Goal: Information Seeking & Learning: Learn about a topic

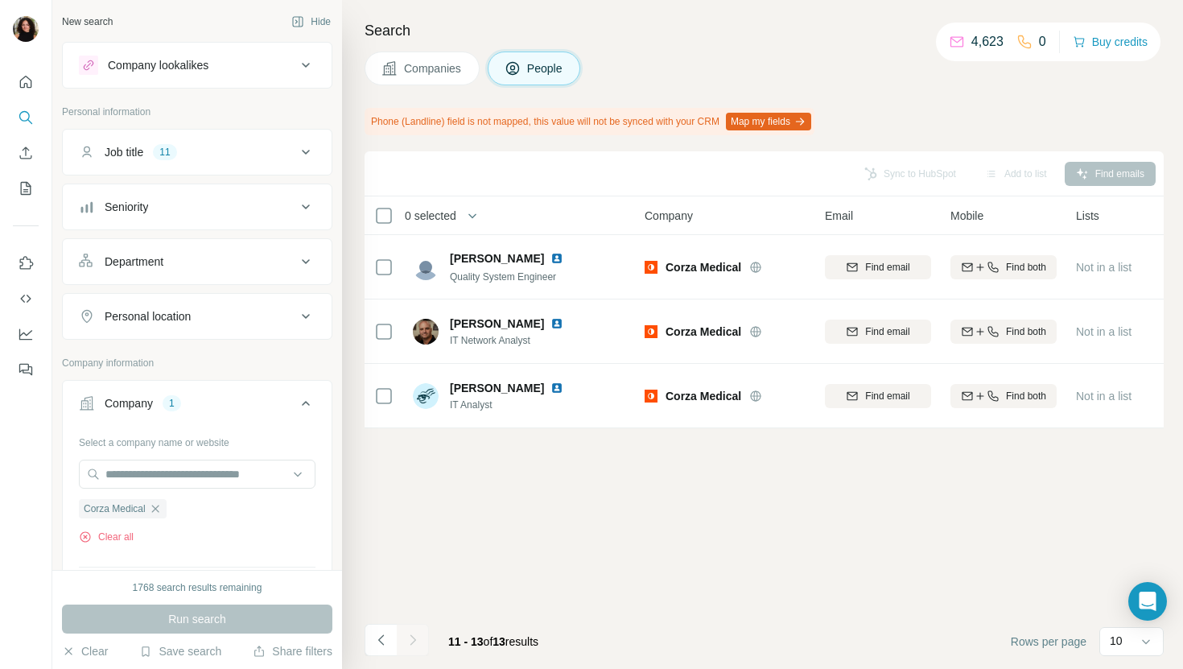
click at [410, 56] on button "Companies" at bounding box center [422, 69] width 115 height 34
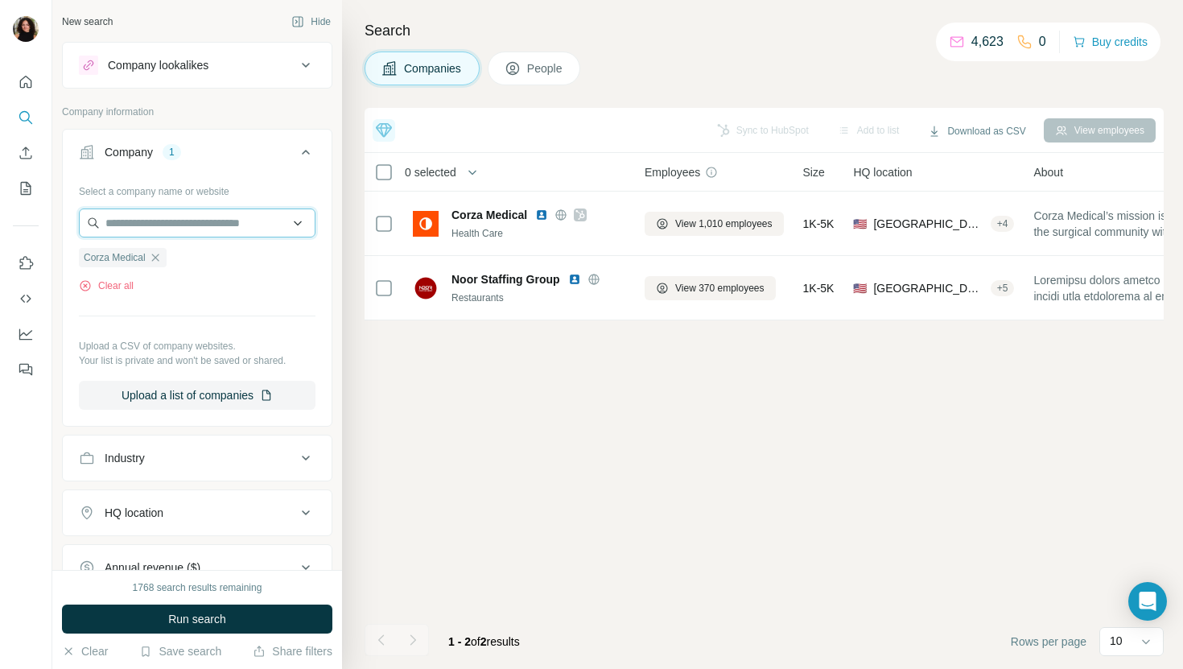
click at [226, 209] on input "text" at bounding box center [197, 222] width 237 height 29
paste input "**********"
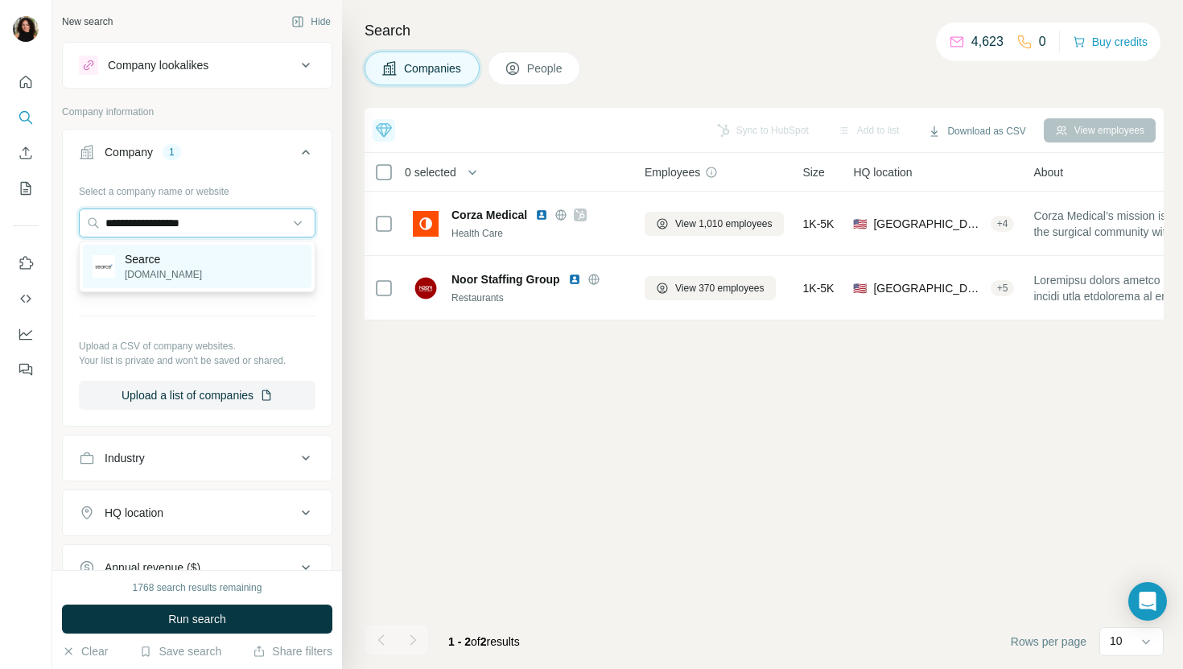
type input "**********"
click at [242, 263] on div "Searce [DOMAIN_NAME]" at bounding box center [197, 266] width 229 height 43
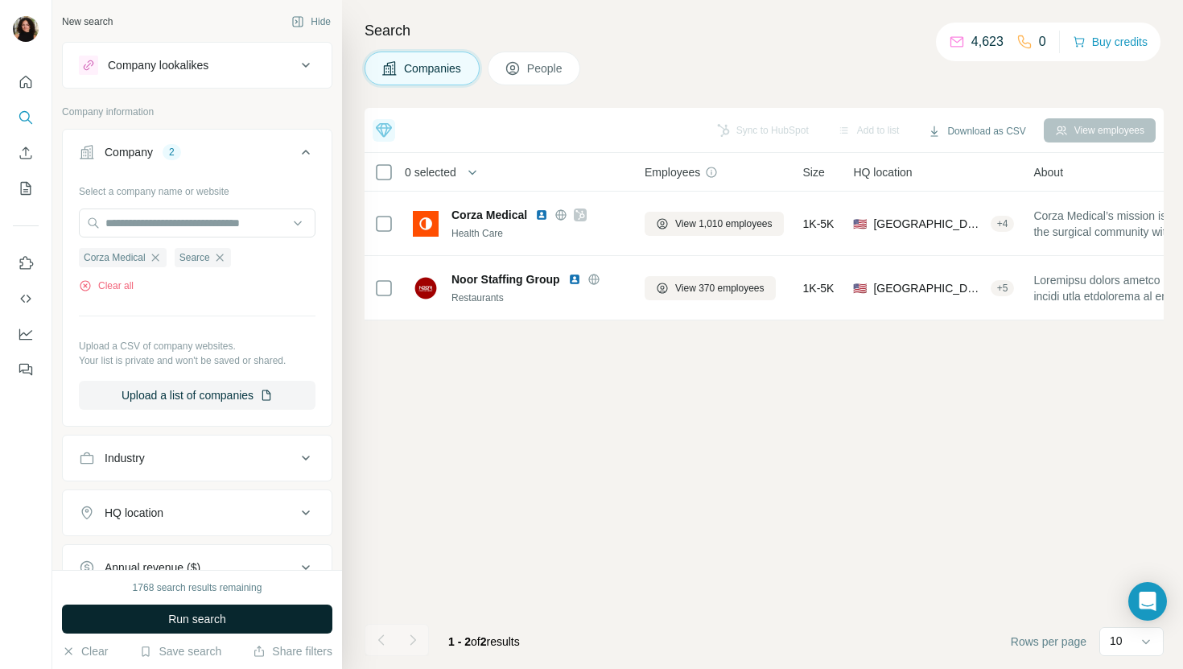
click at [161, 615] on button "Run search" at bounding box center [197, 619] width 270 height 29
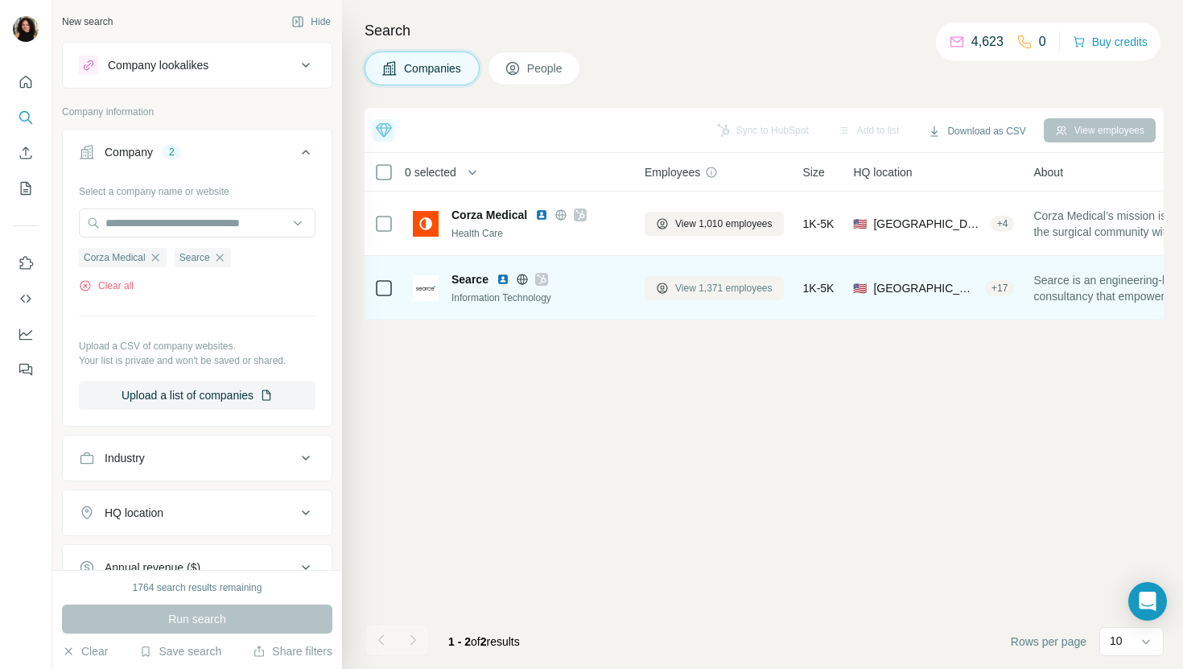
click at [717, 290] on span "View 1,371 employees" at bounding box center [723, 288] width 97 height 14
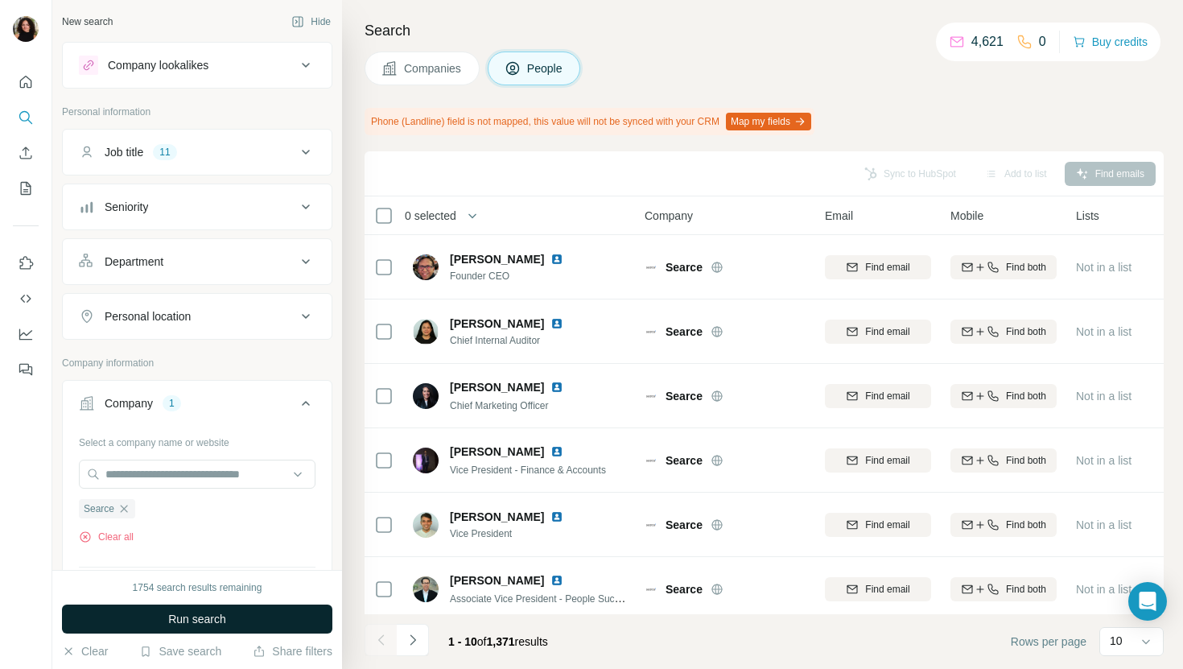
click at [247, 616] on button "Run search" at bounding box center [197, 619] width 270 height 29
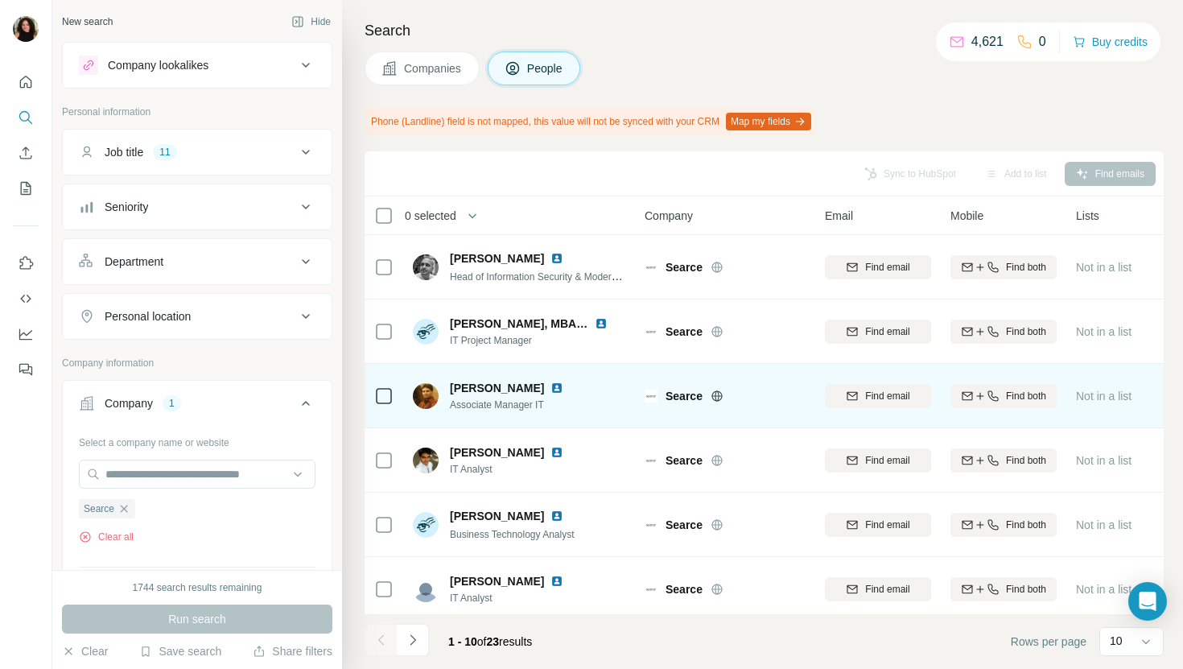
click at [563, 386] on img at bounding box center [557, 388] width 13 height 13
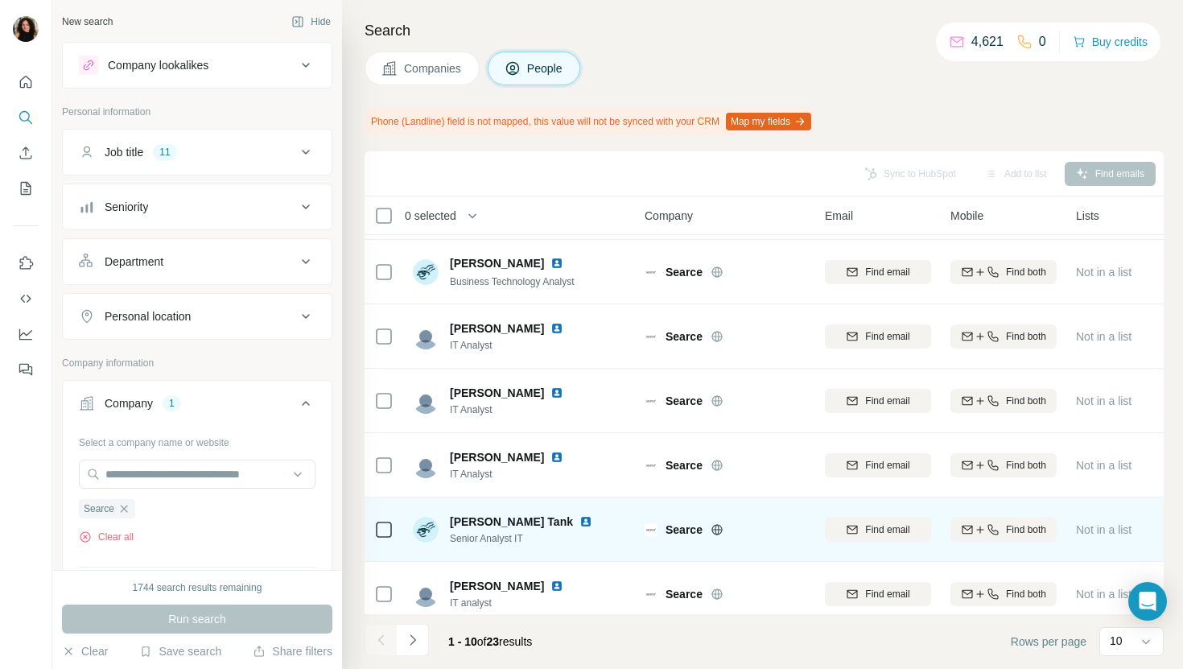
scroll to position [265, 0]
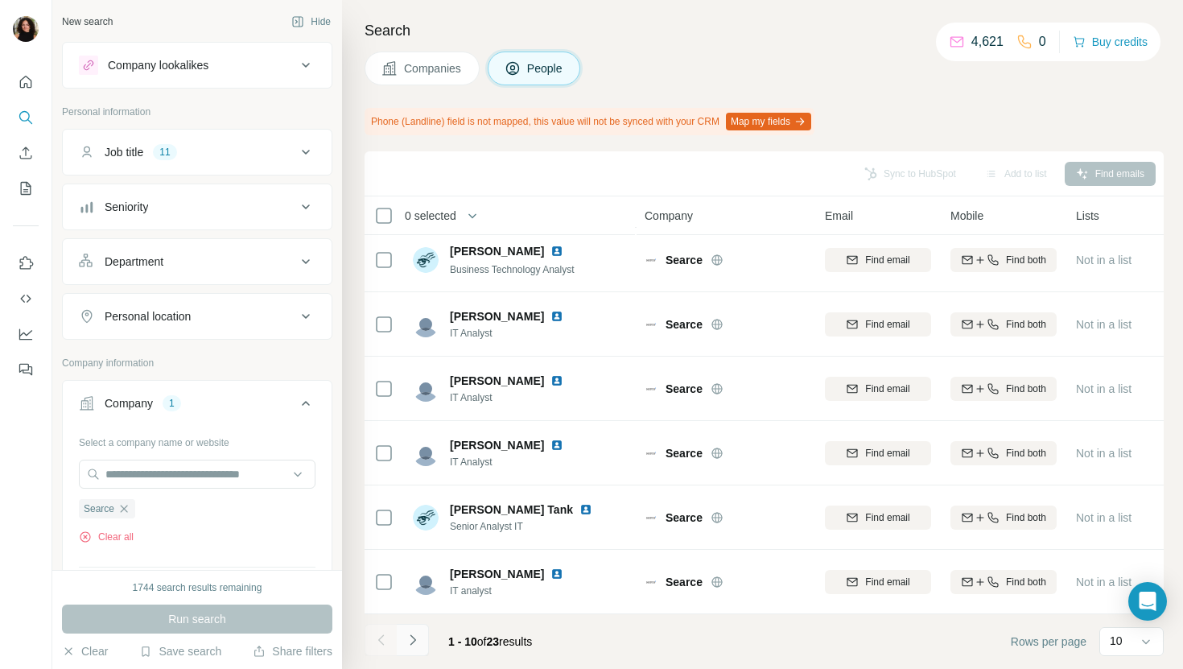
click at [416, 640] on icon "Navigate to next page" at bounding box center [413, 640] width 16 height 16
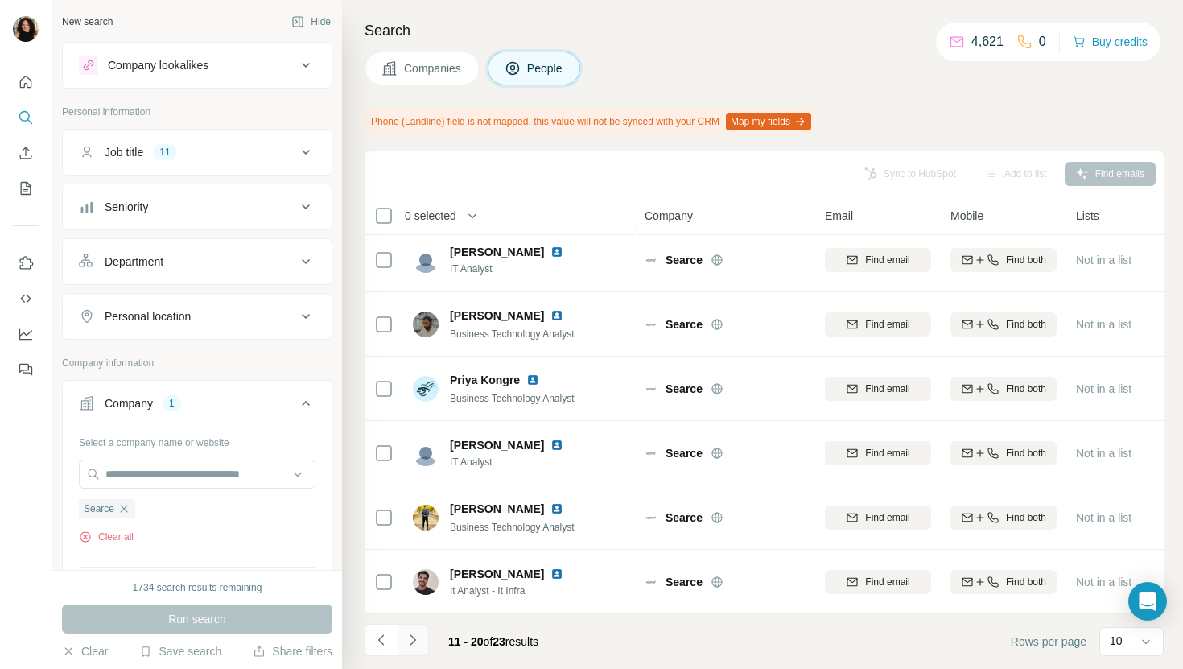
click at [410, 642] on icon "Navigate to next page" at bounding box center [413, 640] width 16 height 16
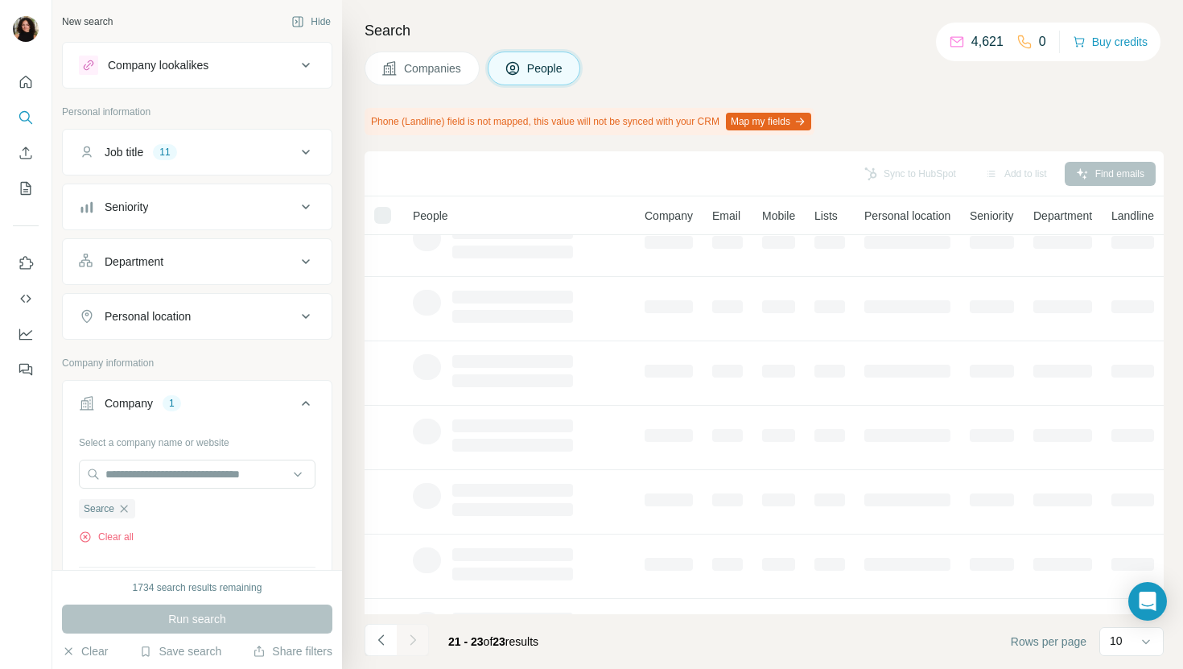
scroll to position [0, 0]
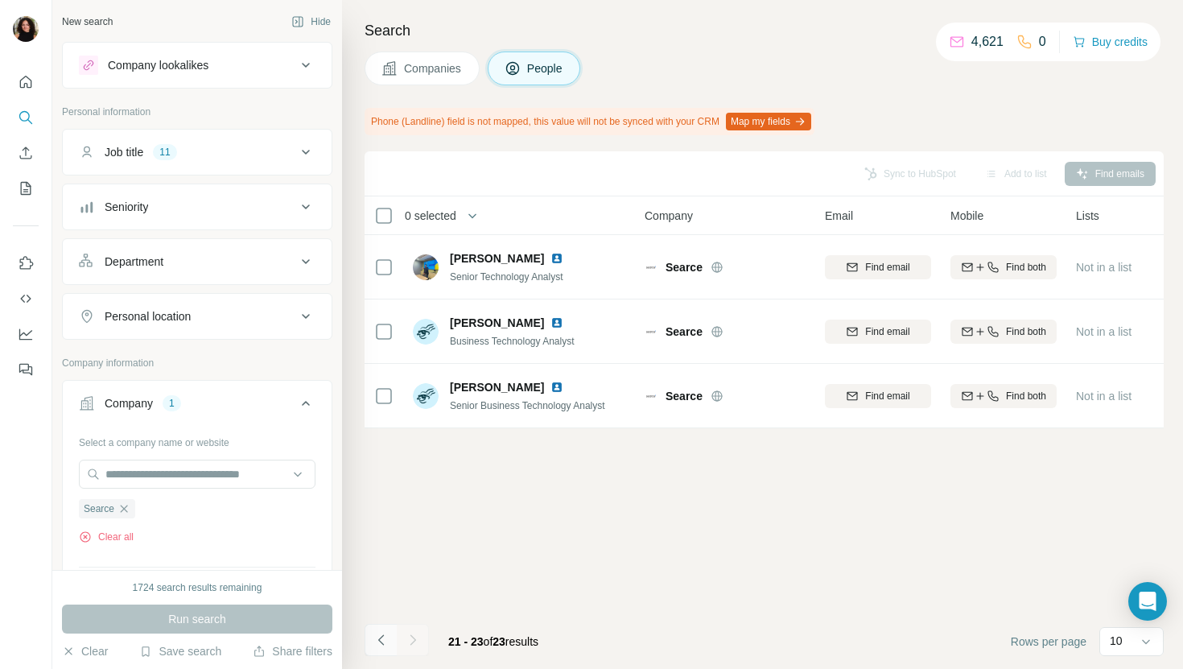
click at [378, 643] on icon "Navigate to previous page" at bounding box center [382, 640] width 16 height 16
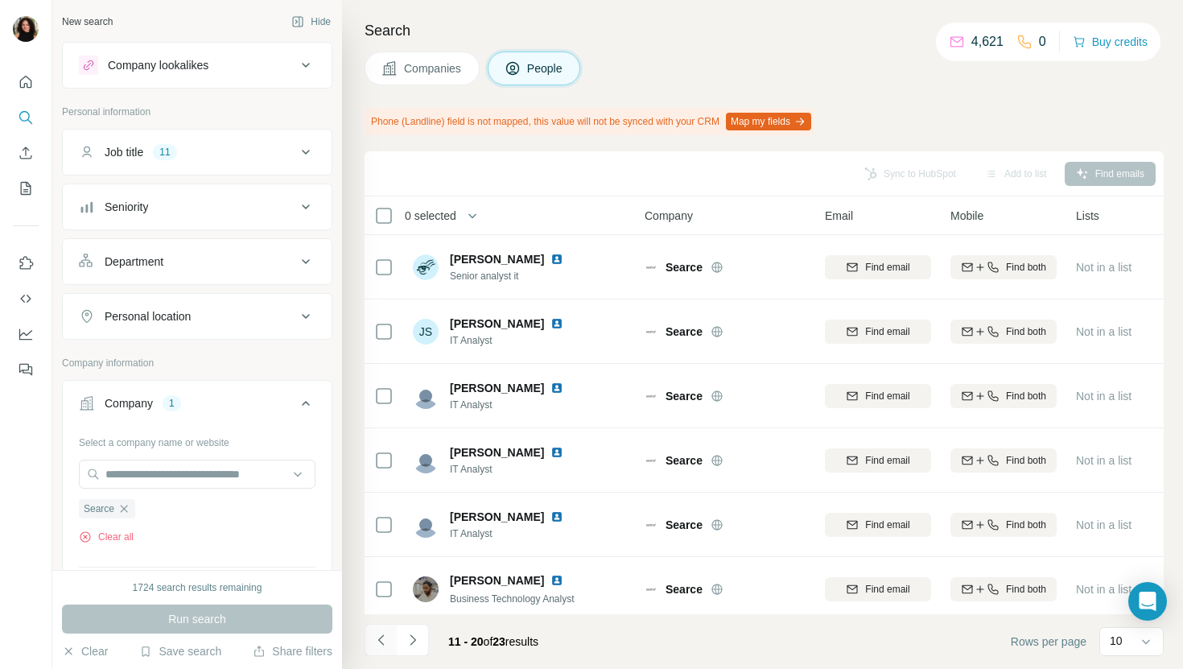
click at [378, 643] on icon "Navigate to previous page" at bounding box center [382, 640] width 16 height 16
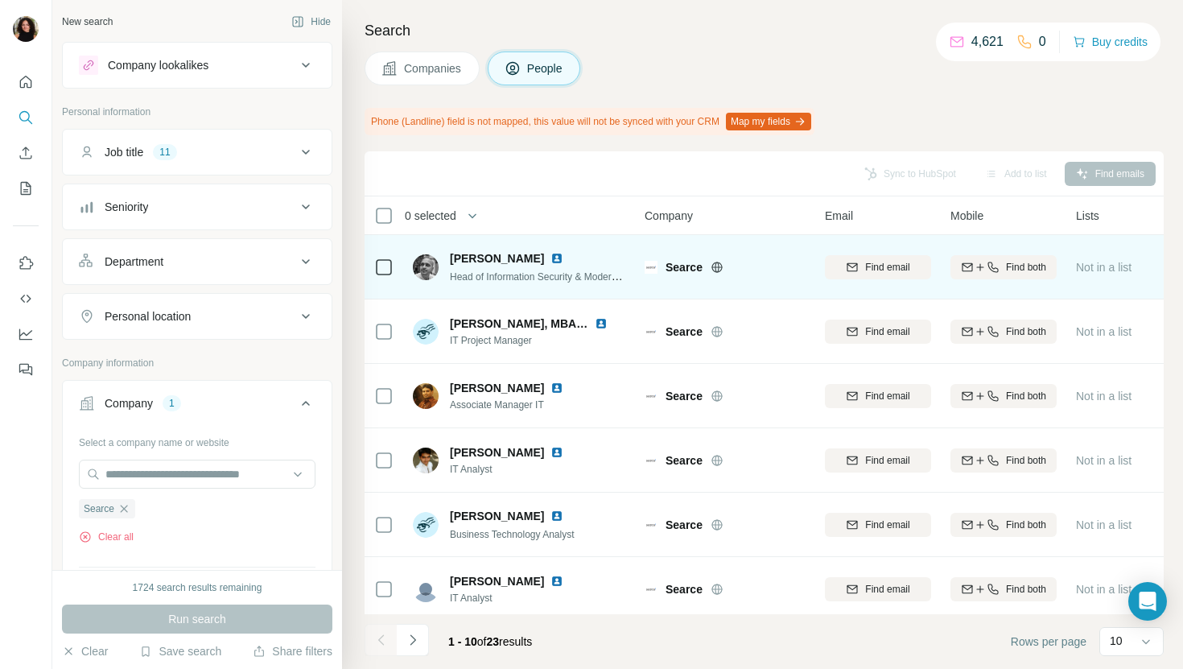
click at [551, 257] on img at bounding box center [557, 258] width 13 height 13
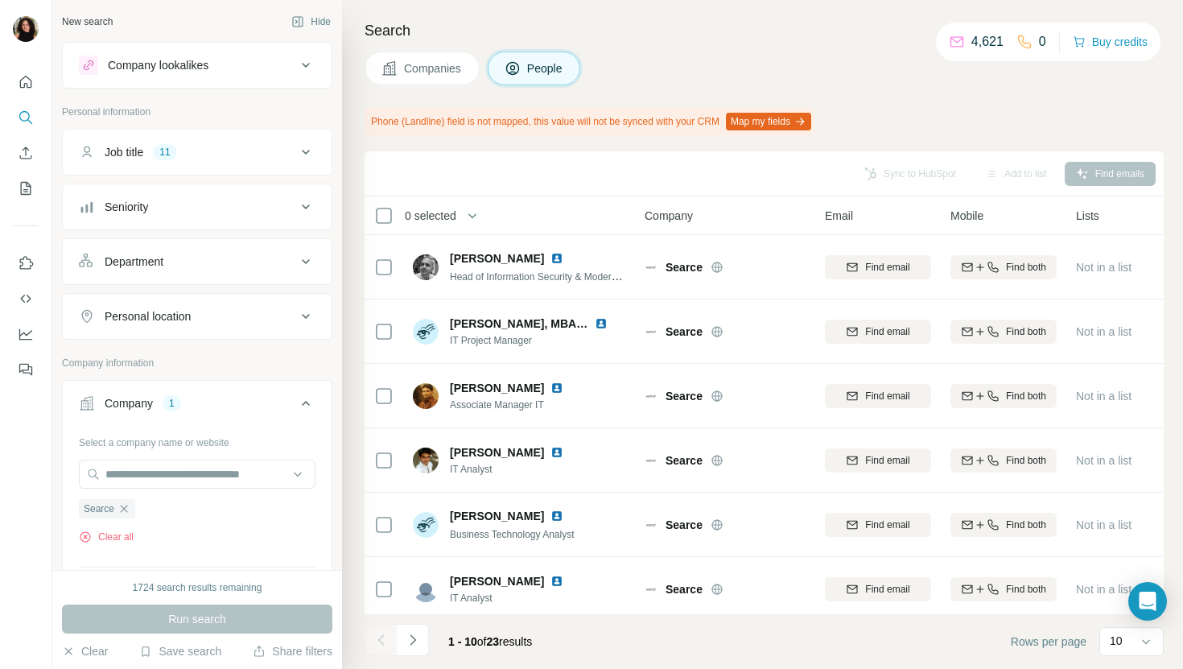
click at [403, 79] on button "Companies" at bounding box center [422, 69] width 115 height 34
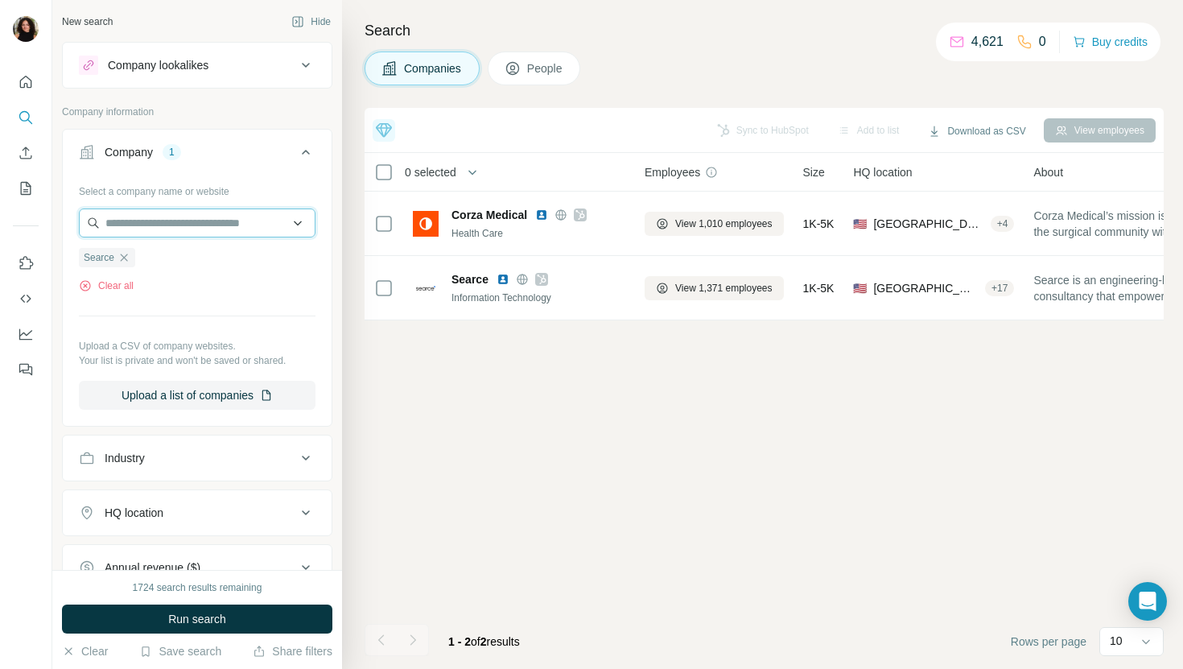
click at [191, 217] on input "text" at bounding box center [197, 222] width 237 height 29
paste input "**********"
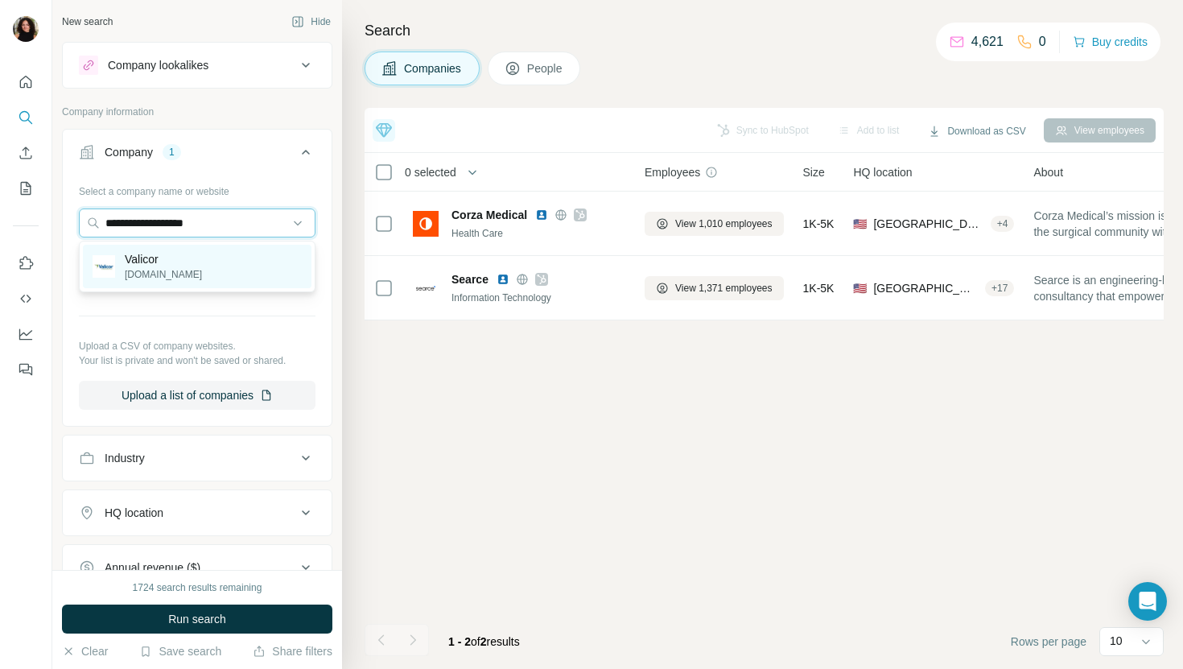
type input "**********"
click at [188, 251] on div "Valicor [DOMAIN_NAME]" at bounding box center [197, 266] width 229 height 43
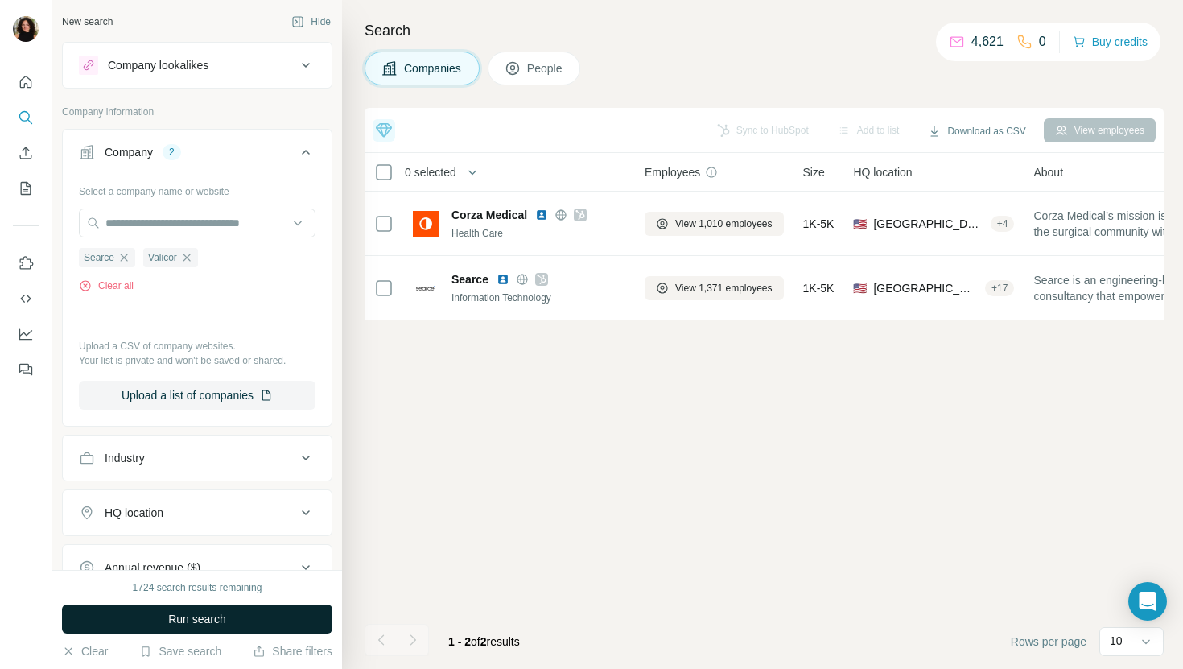
click at [177, 628] on button "Run search" at bounding box center [197, 619] width 270 height 29
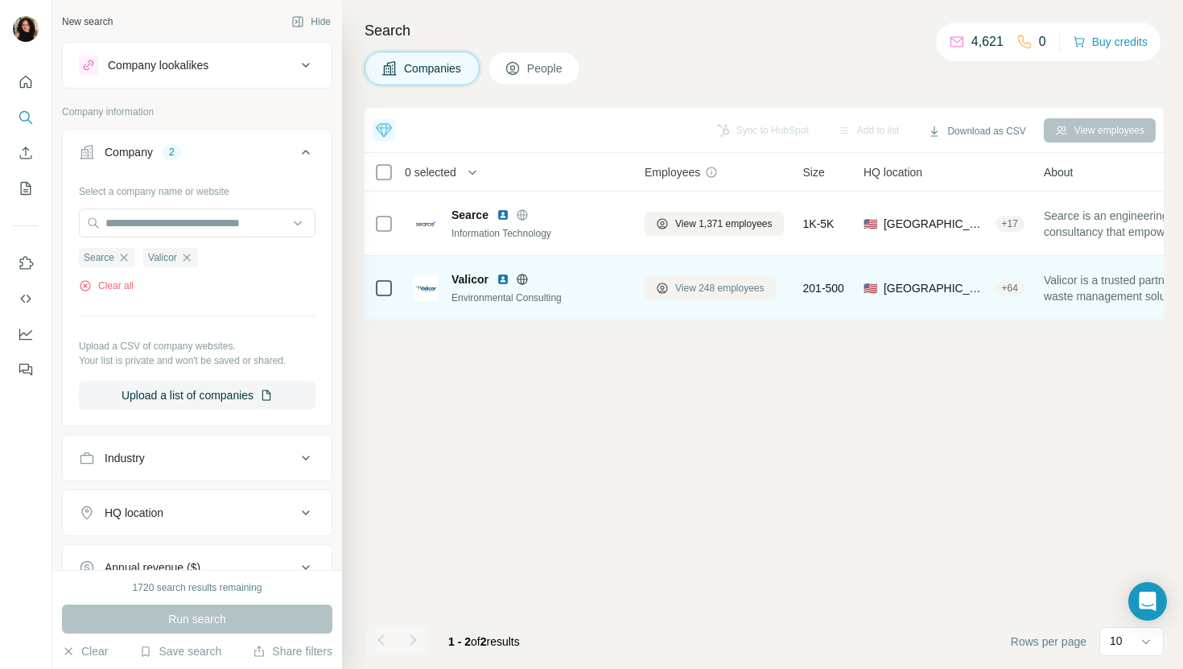
click at [714, 287] on span "View 248 employees" at bounding box center [719, 288] width 89 height 14
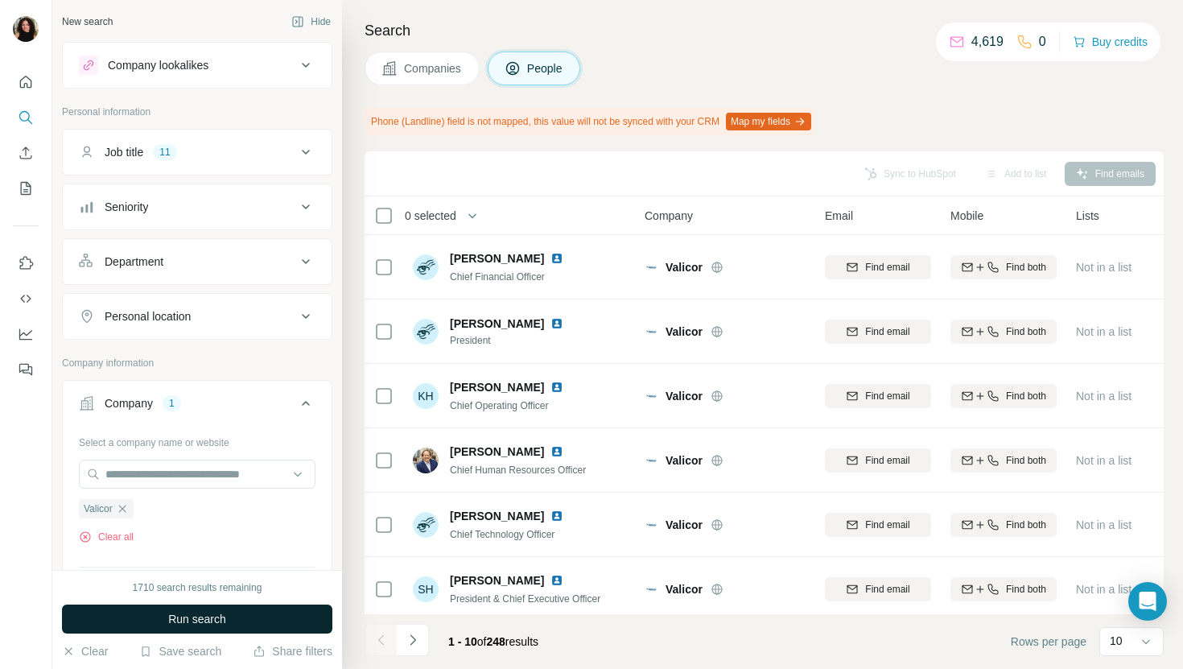
click at [222, 615] on span "Run search" at bounding box center [197, 619] width 58 height 16
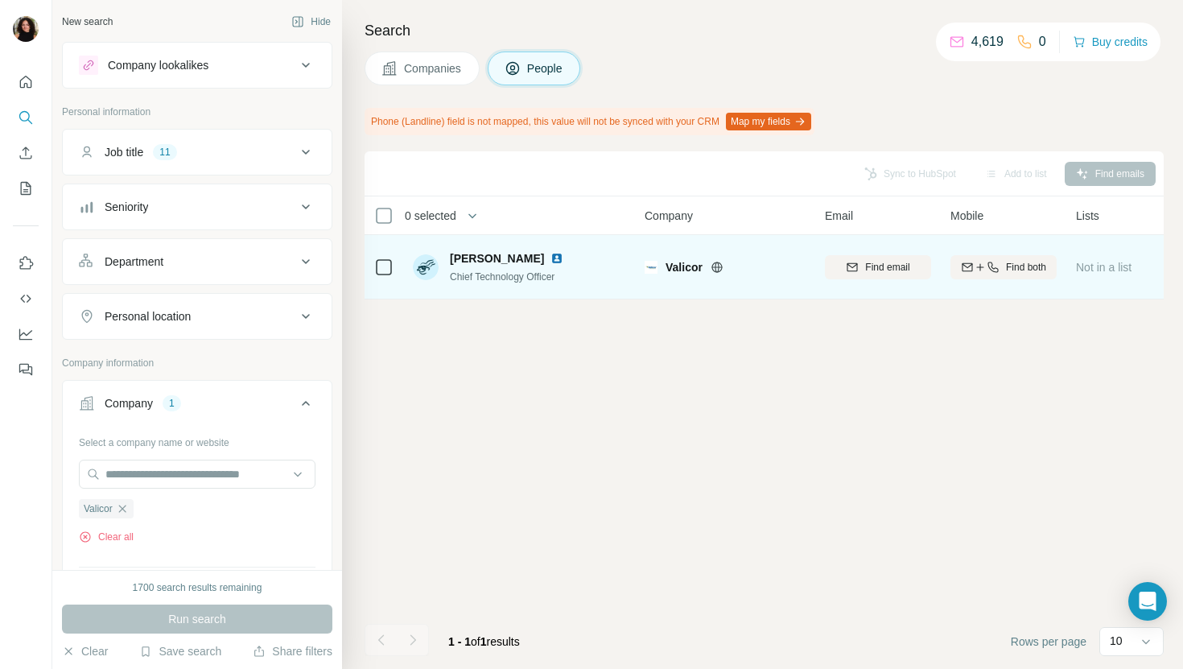
click at [531, 265] on div "[PERSON_NAME]" at bounding box center [516, 258] width 133 height 16
click at [551, 257] on img at bounding box center [557, 258] width 13 height 13
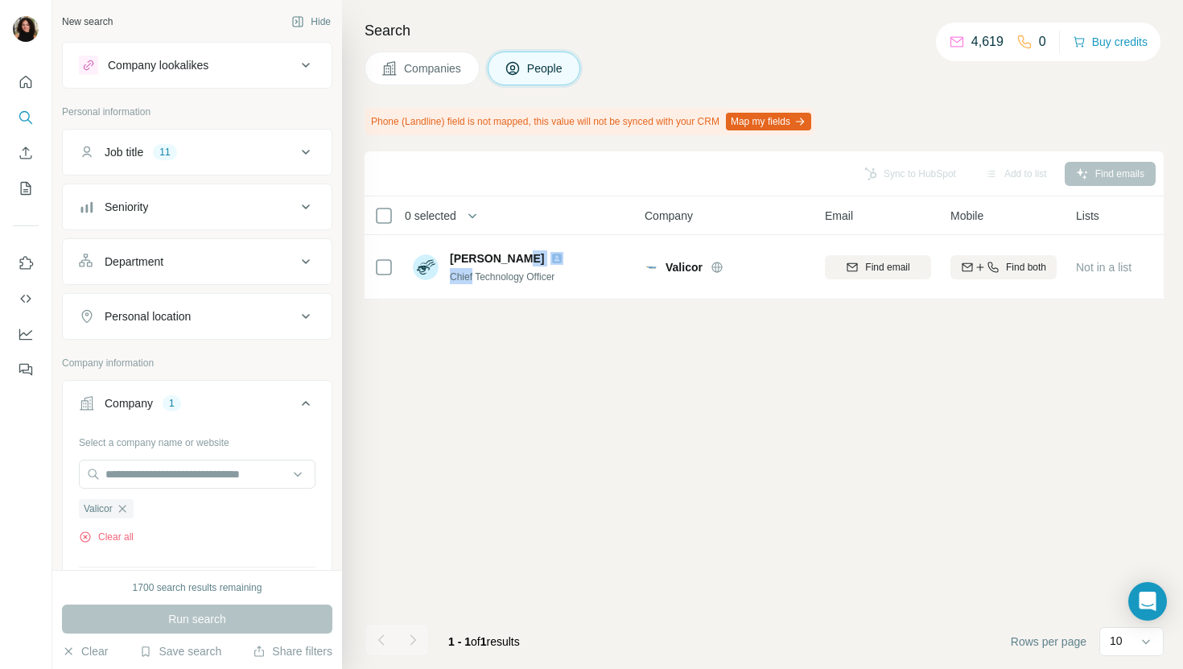
click at [423, 52] on button "Companies" at bounding box center [422, 69] width 115 height 34
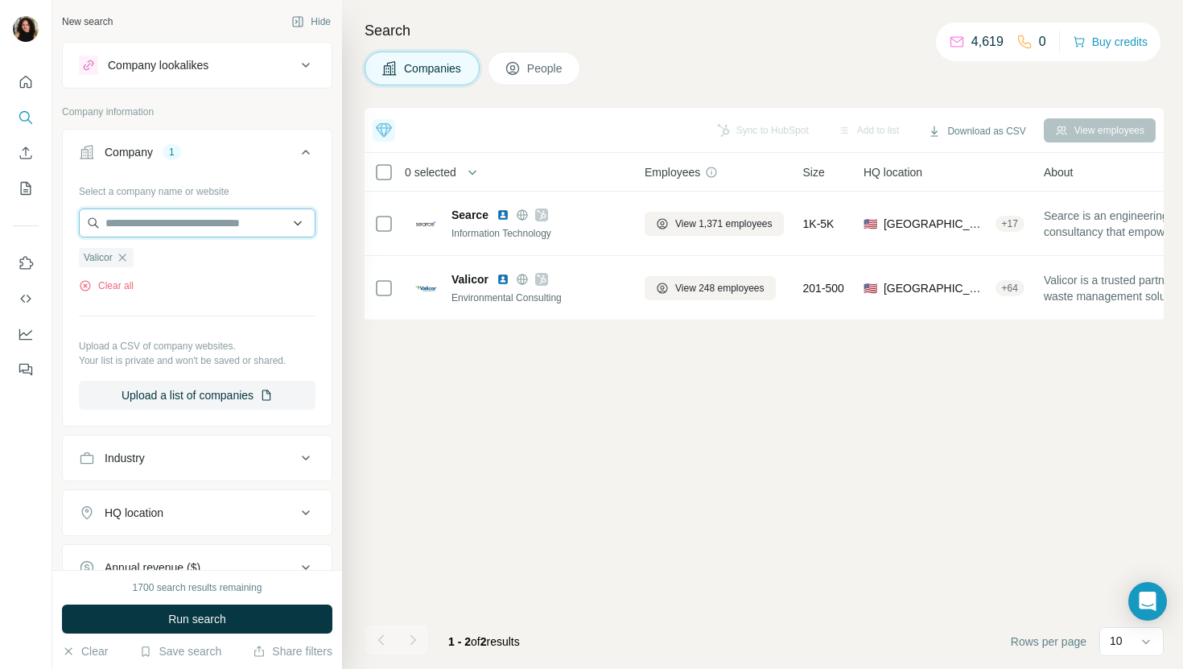
click at [203, 232] on input "text" at bounding box center [197, 222] width 237 height 29
paste input "**********"
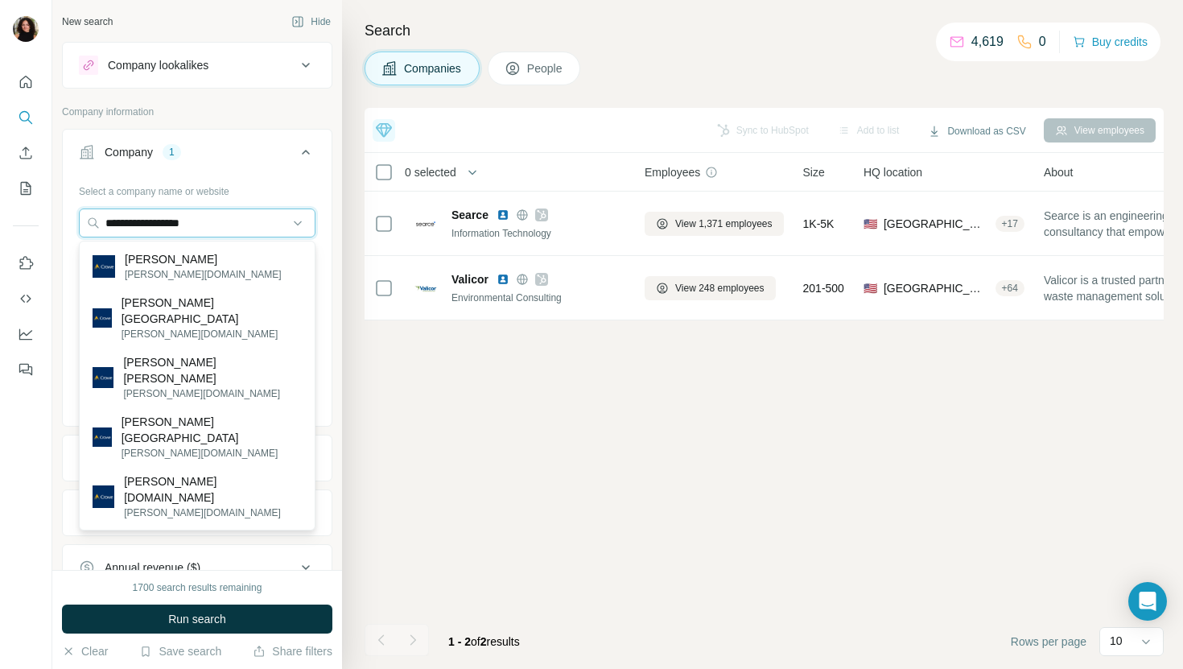
type input "**********"
click at [217, 253] on div "[PERSON_NAME] [PERSON_NAME][DOMAIN_NAME]" at bounding box center [197, 266] width 229 height 43
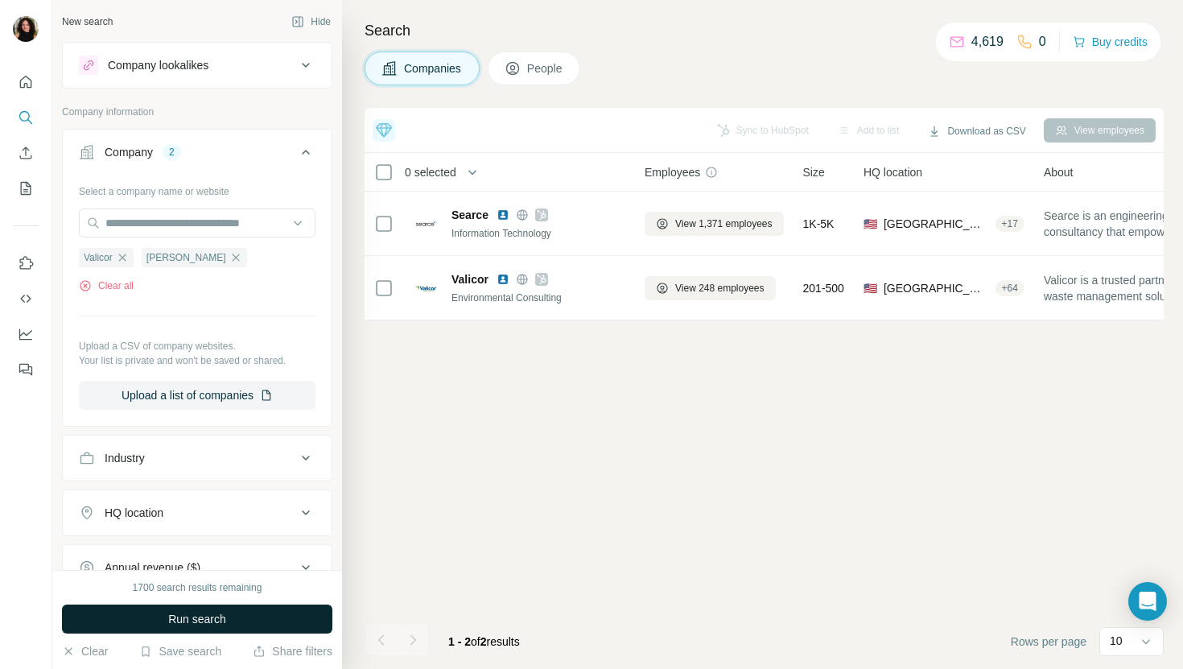
click at [204, 619] on span "Run search" at bounding box center [197, 619] width 58 height 16
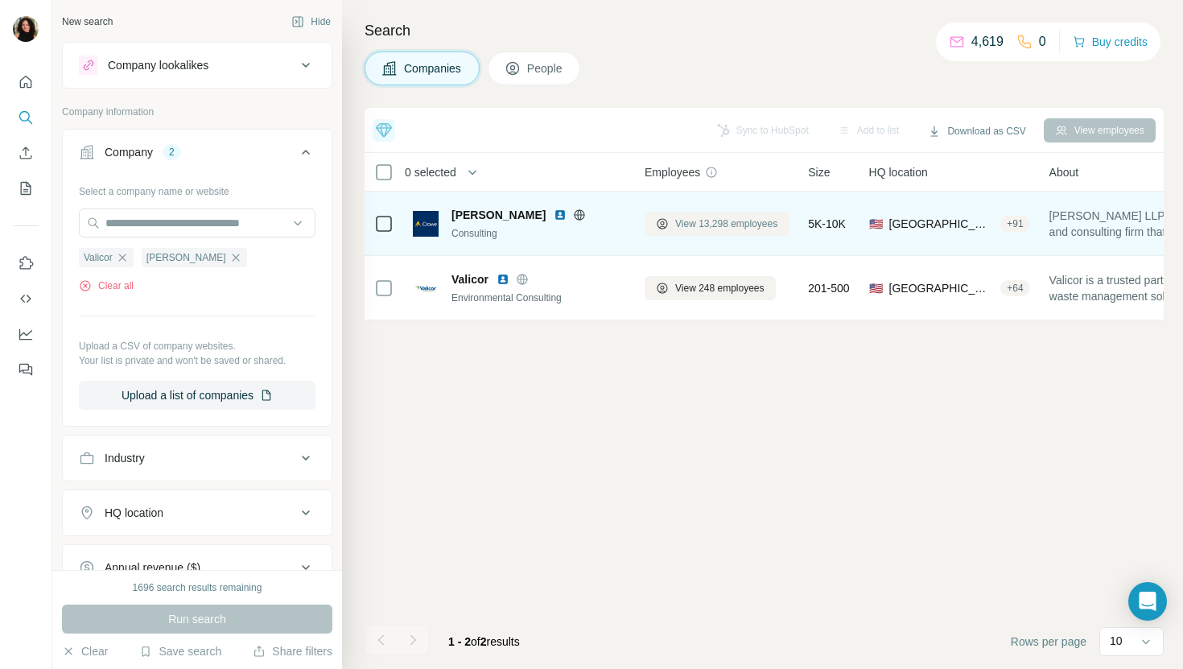
click at [704, 225] on span "View 13,298 employees" at bounding box center [726, 224] width 102 height 14
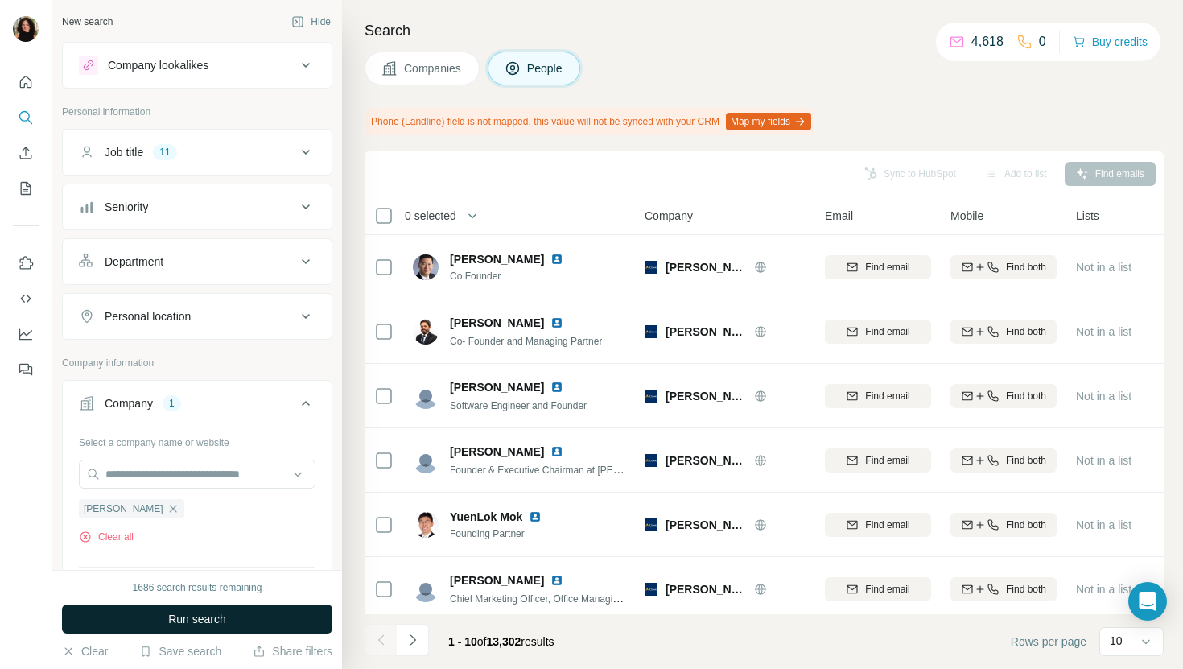
click at [219, 622] on span "Run search" at bounding box center [197, 619] width 58 height 16
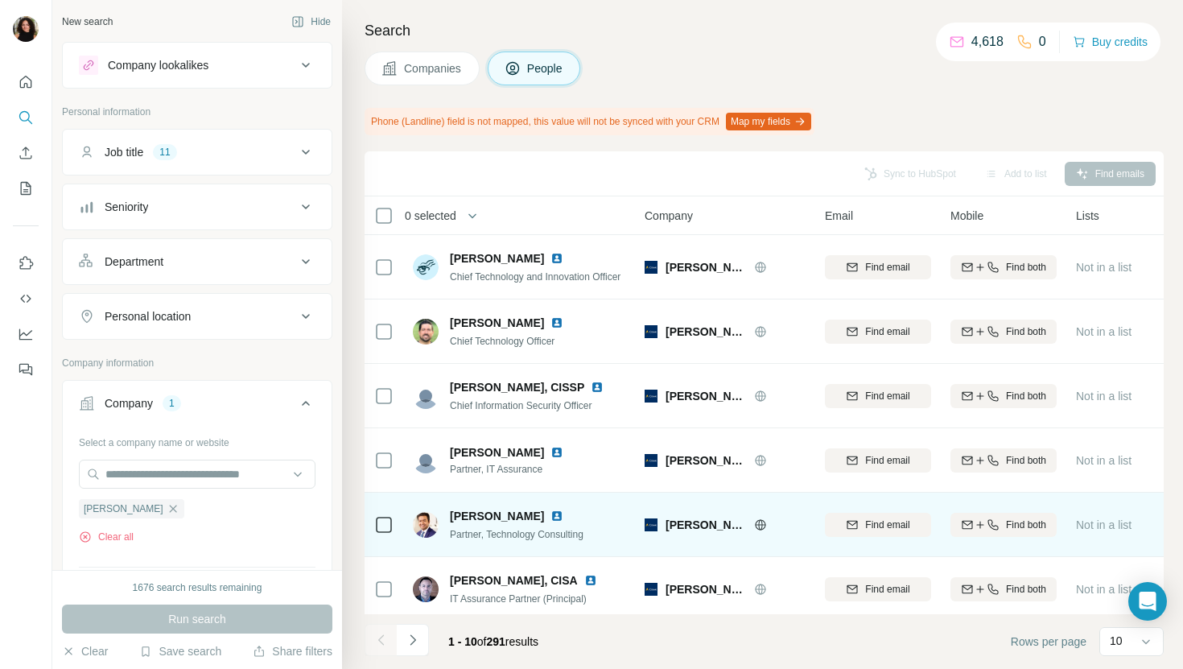
scroll to position [265, 0]
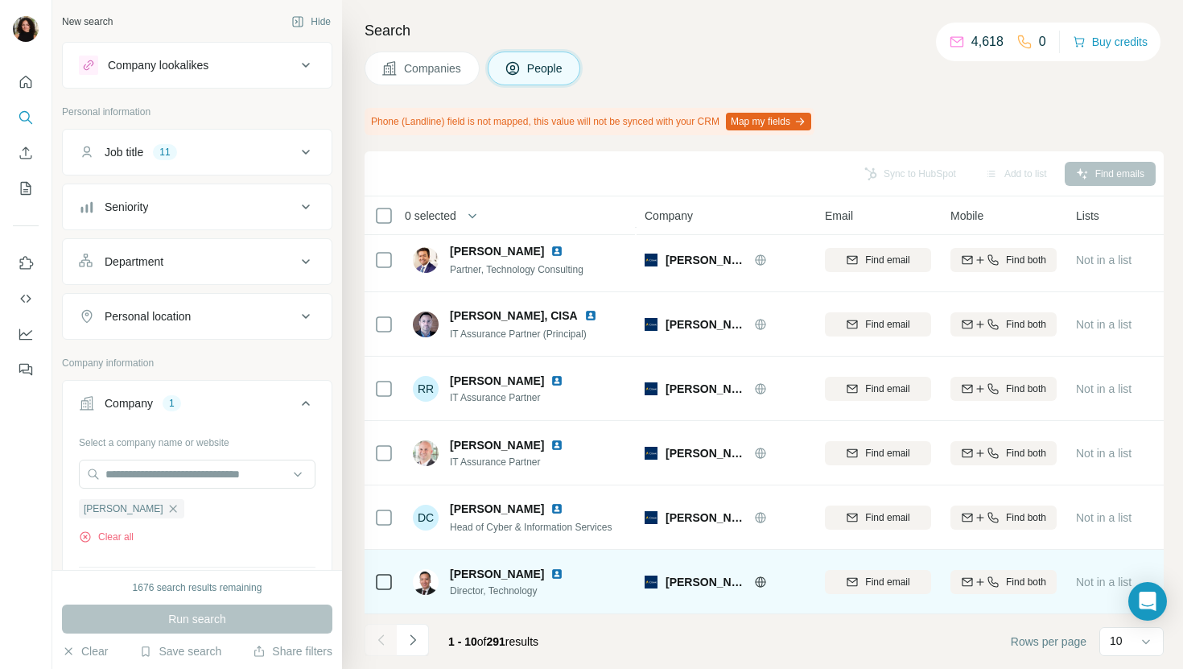
click at [551, 569] on img at bounding box center [557, 574] width 13 height 13
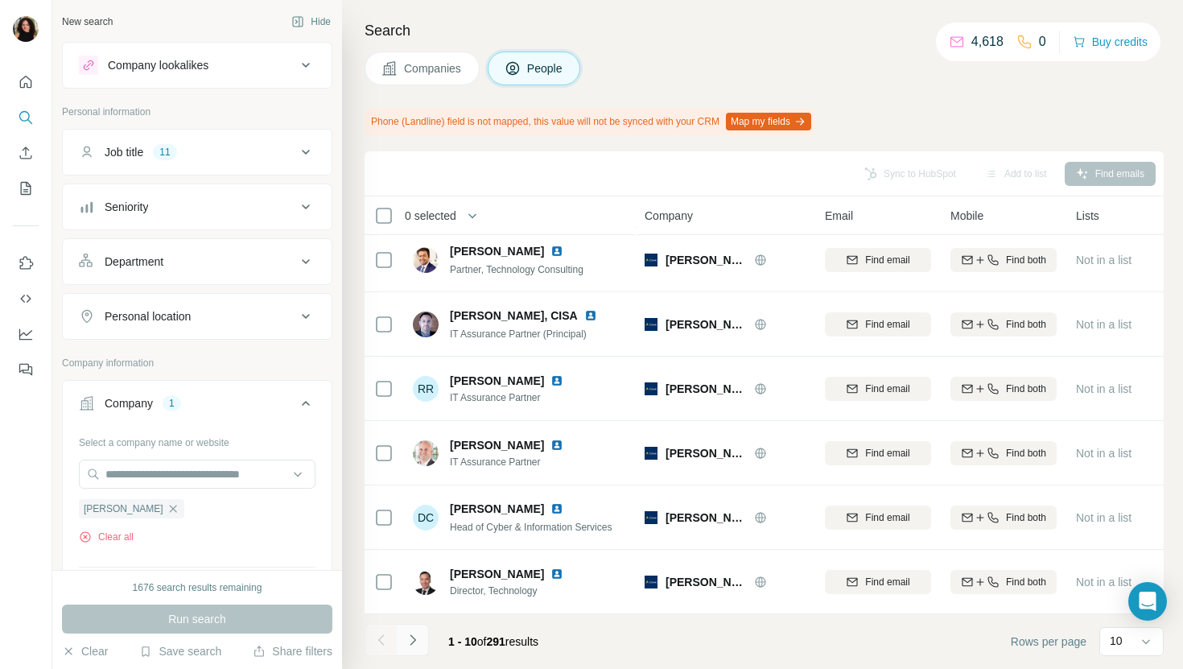
click at [420, 639] on button "Navigate to next page" at bounding box center [413, 640] width 32 height 32
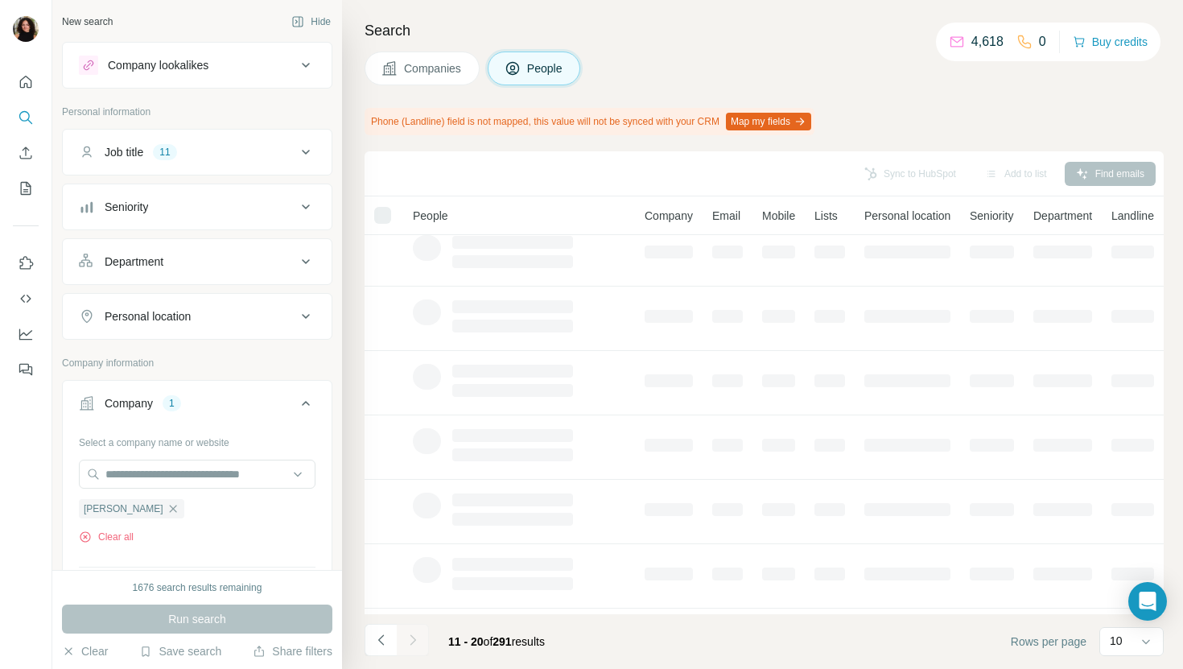
scroll to position [0, 0]
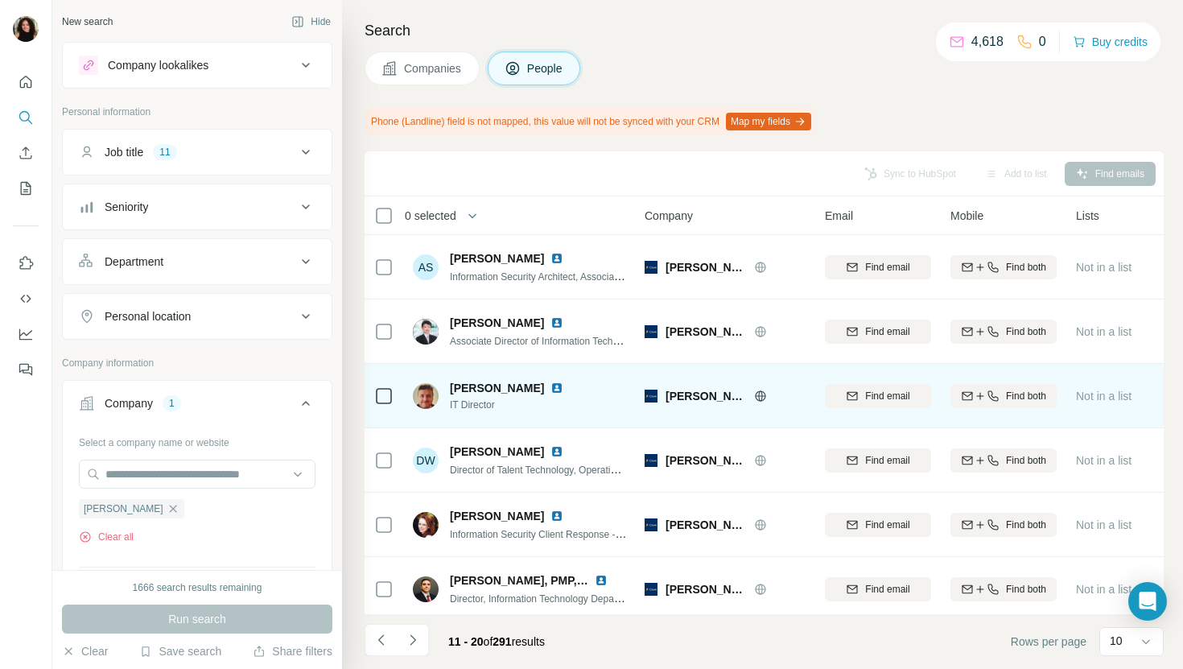
click at [551, 389] on img at bounding box center [557, 388] width 13 height 13
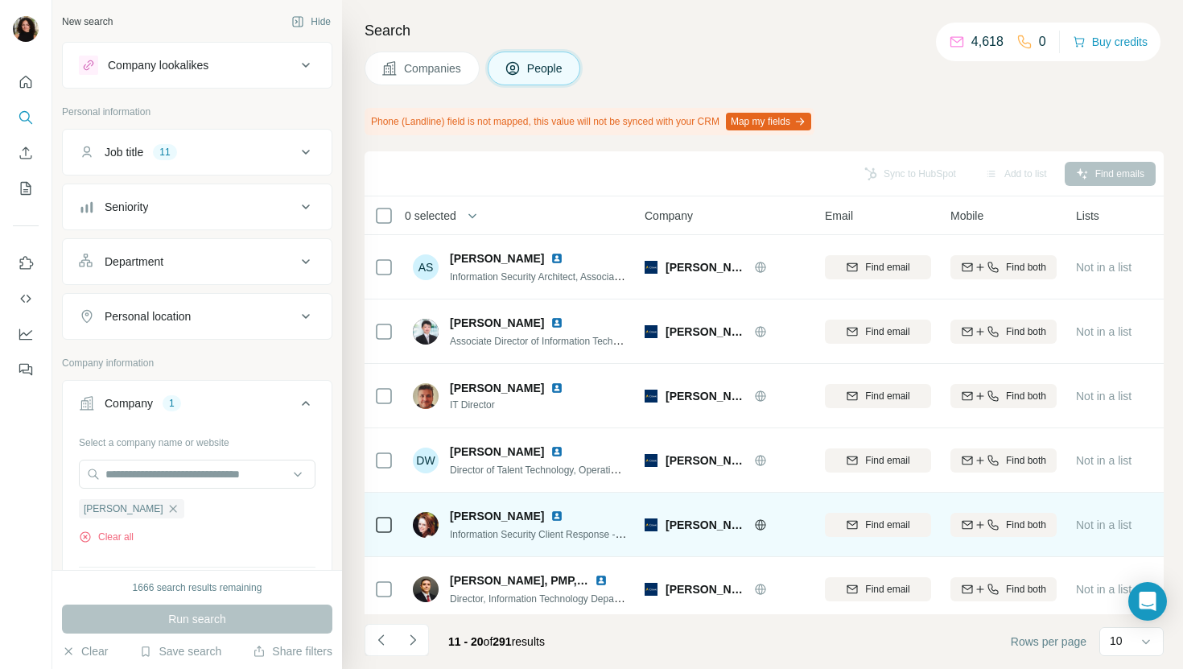
scroll to position [204, 0]
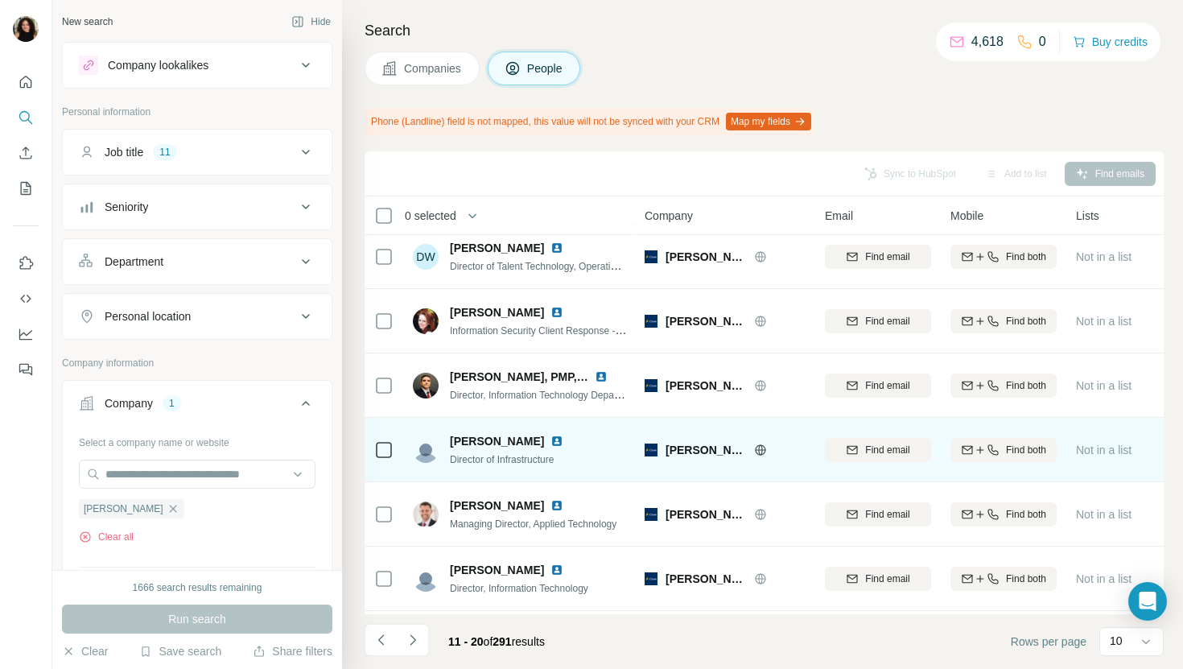
click at [551, 444] on img at bounding box center [557, 441] width 13 height 13
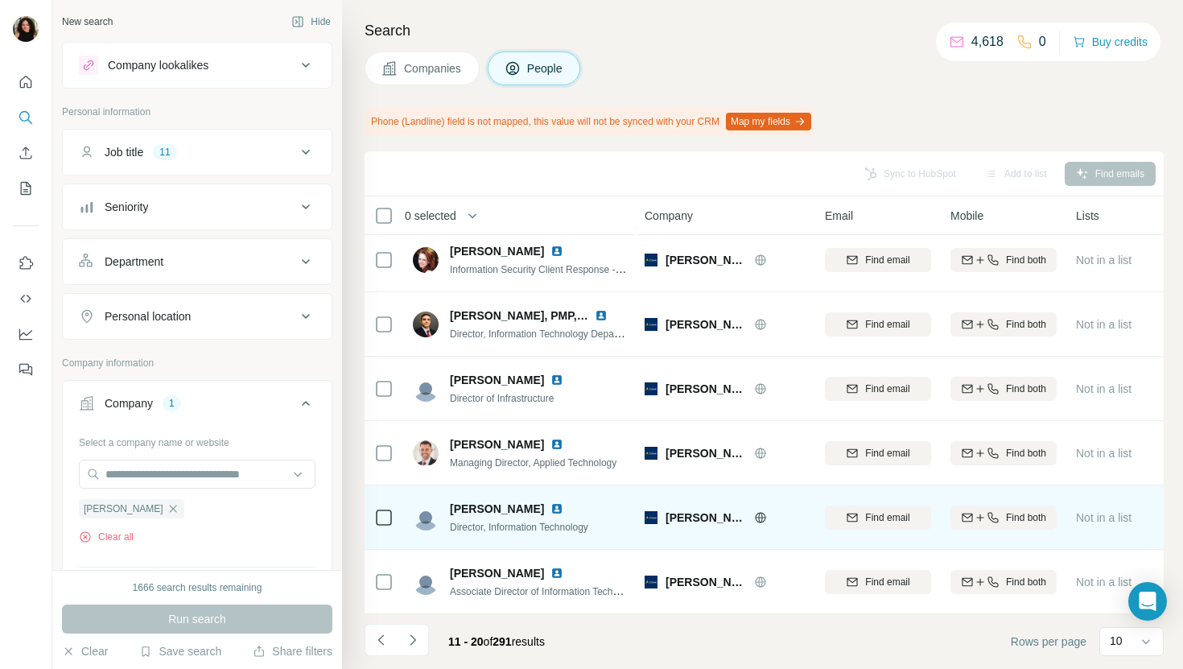
click at [563, 509] on img at bounding box center [557, 508] width 13 height 13
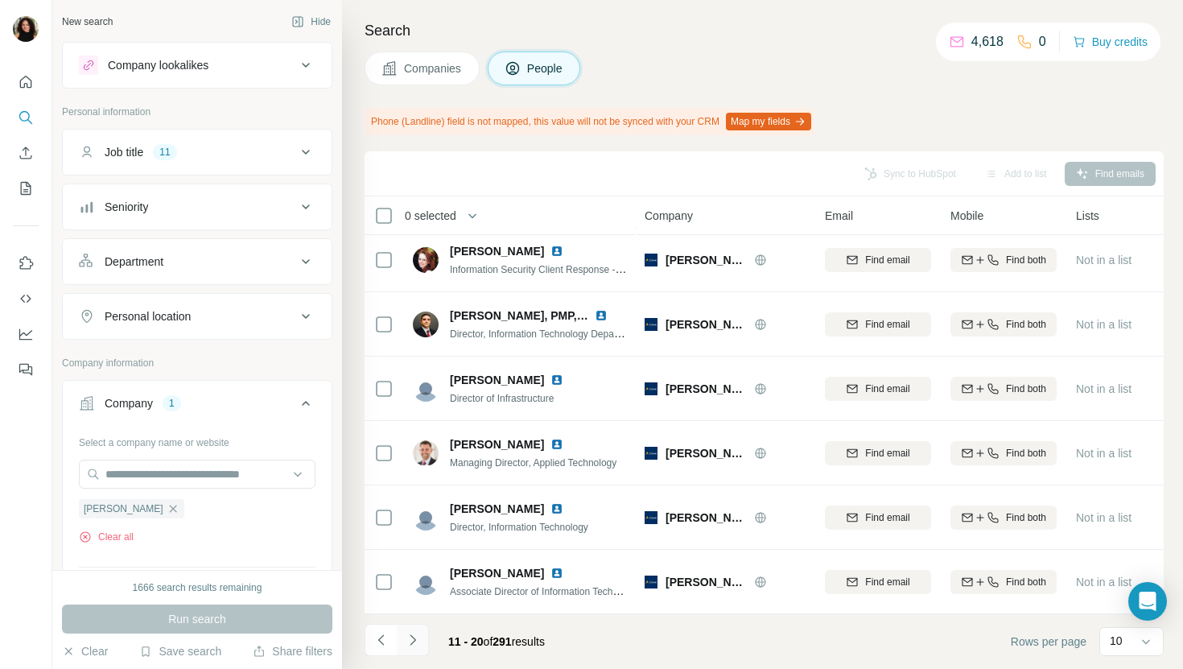
click at [418, 636] on icon "Navigate to next page" at bounding box center [413, 640] width 16 height 16
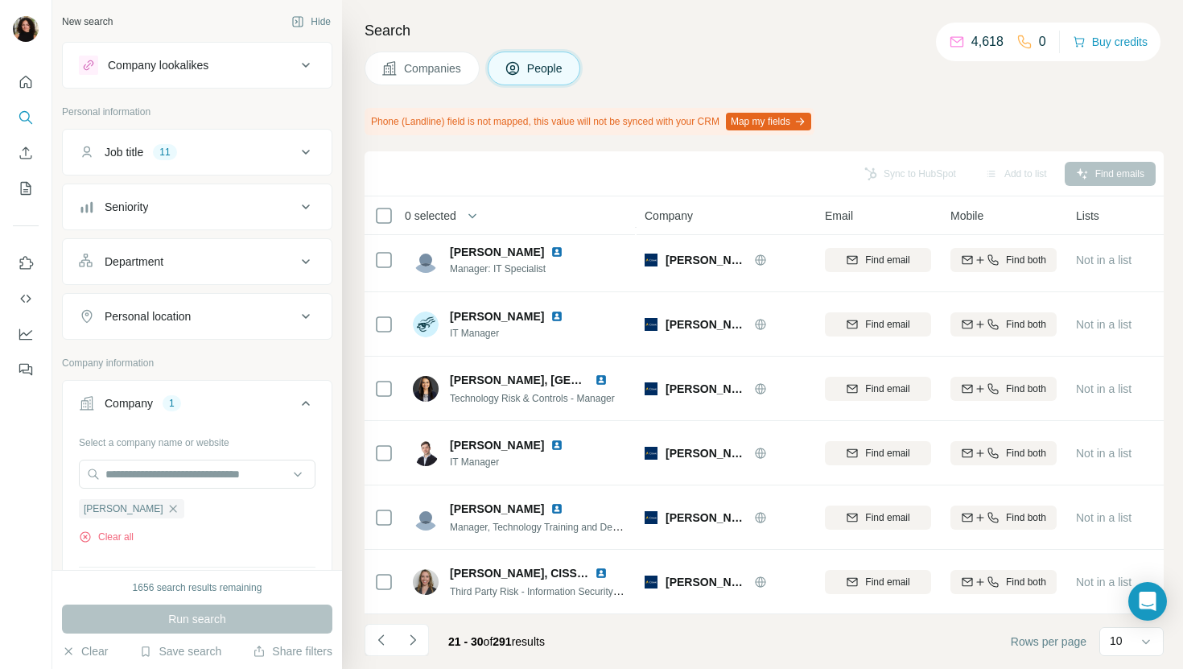
scroll to position [0, 0]
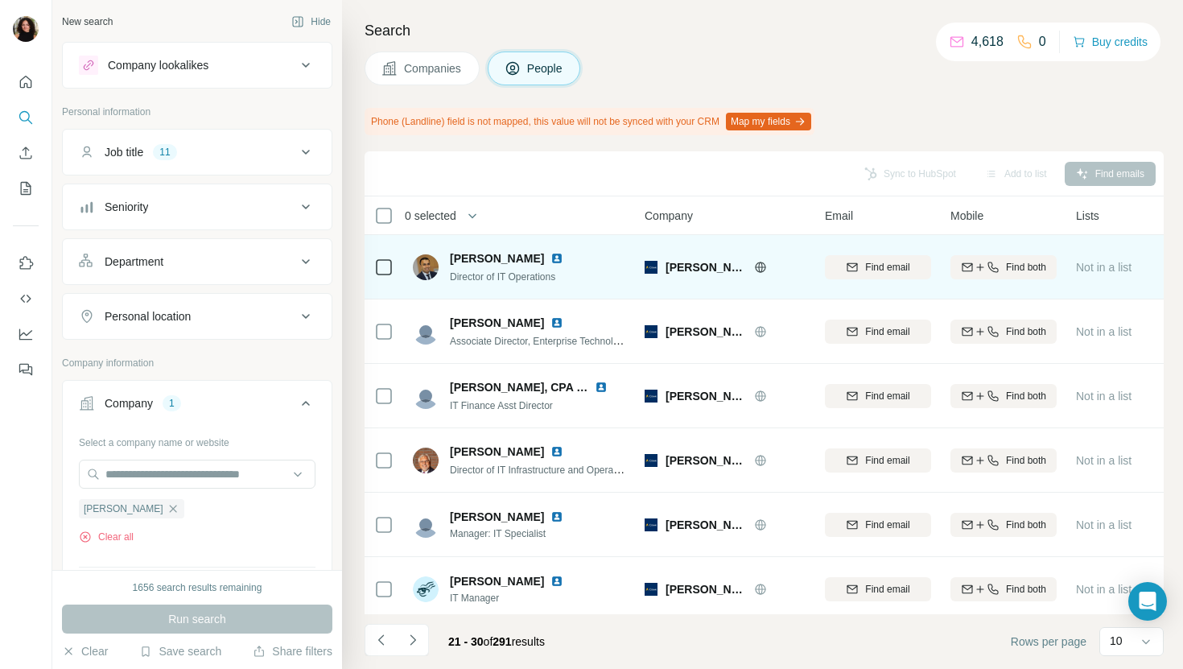
click at [551, 257] on img at bounding box center [557, 258] width 13 height 13
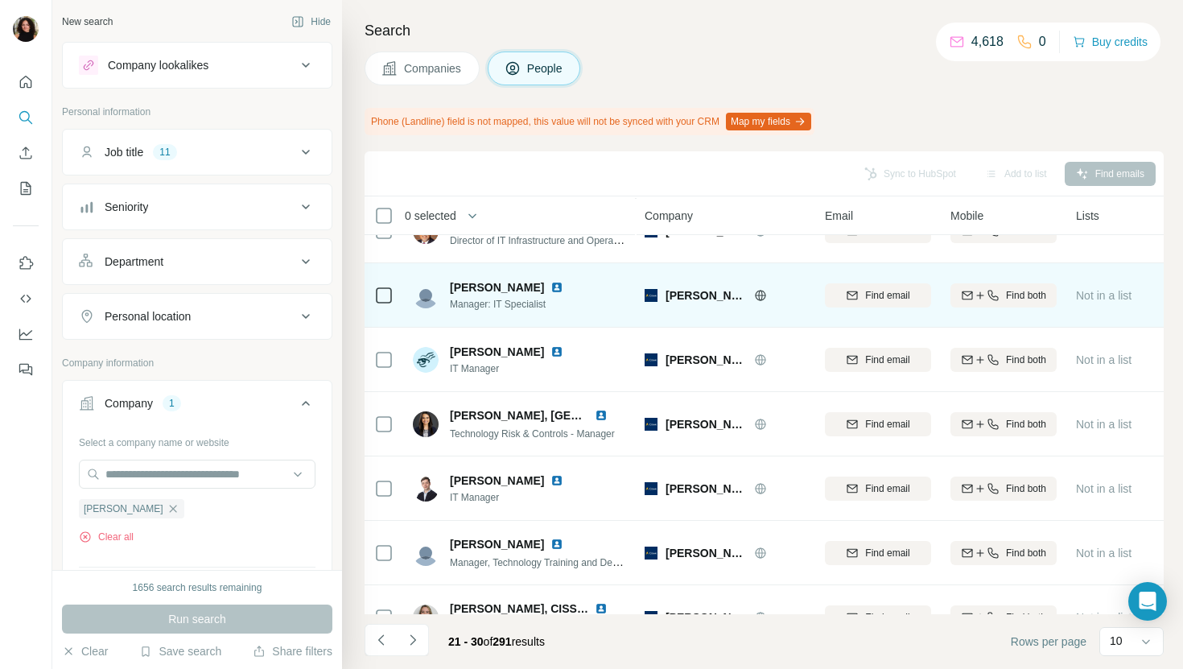
scroll to position [135, 0]
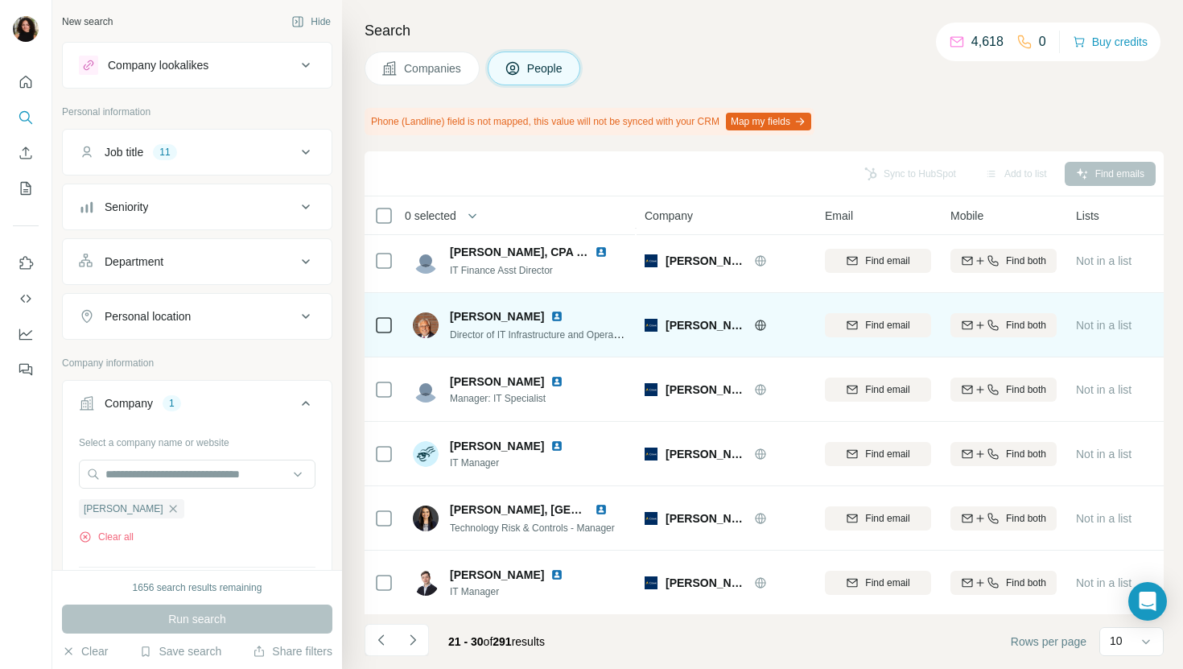
click at [553, 320] on img at bounding box center [557, 316] width 13 height 13
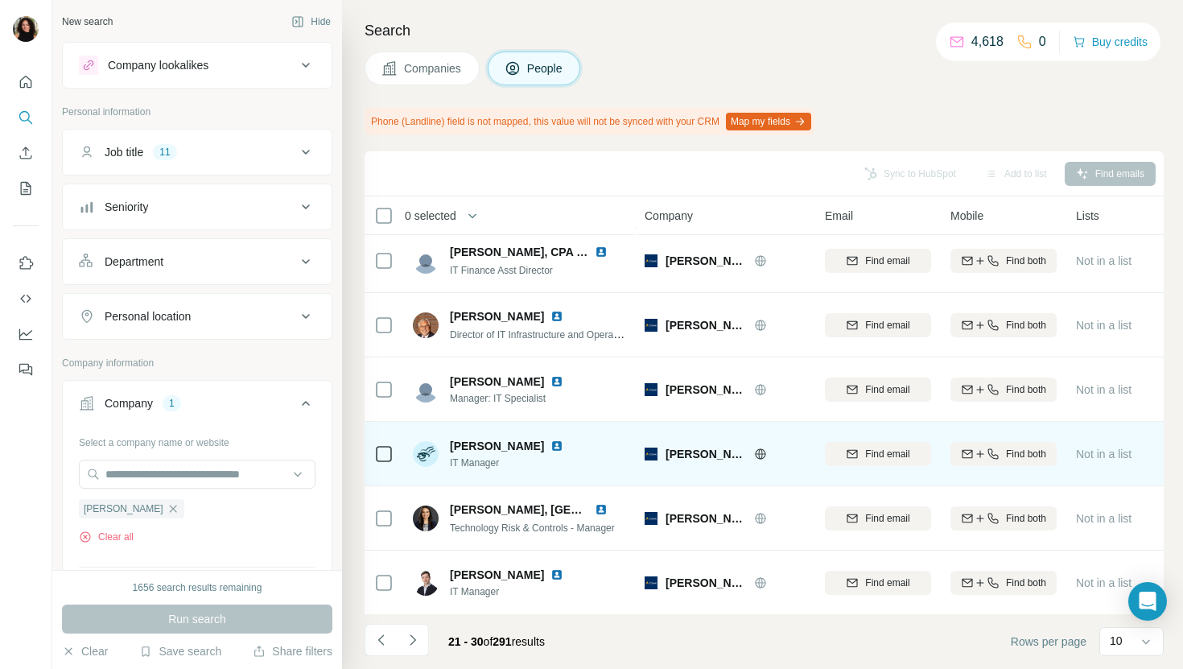
scroll to position [265, 0]
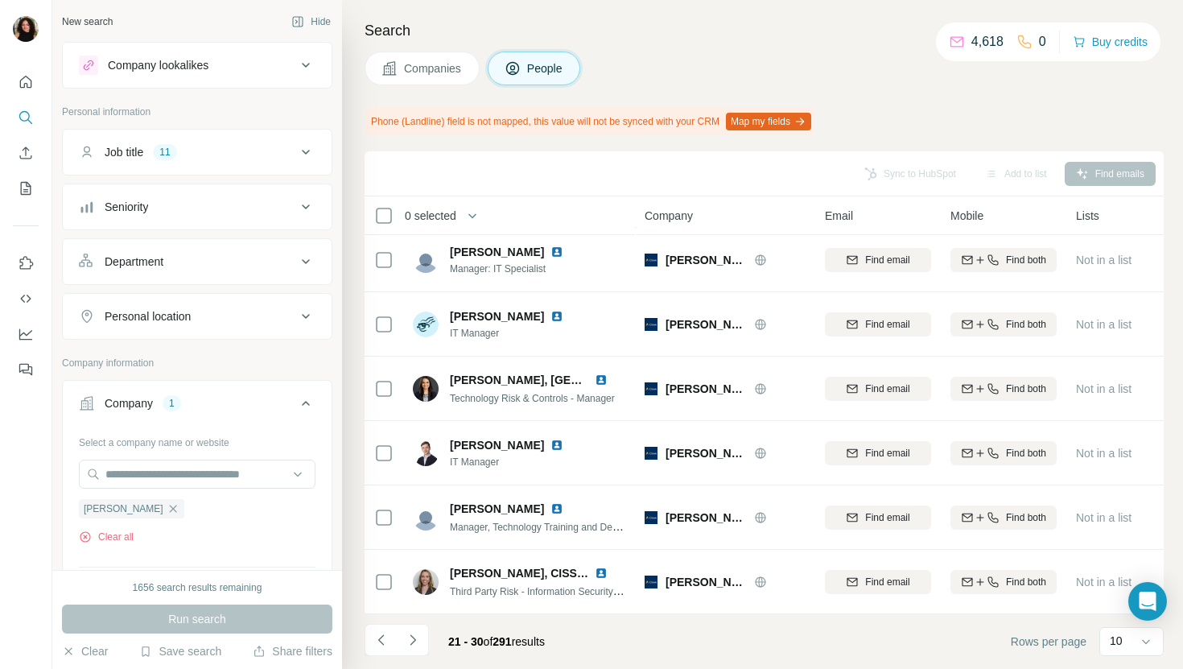
click at [431, 70] on span "Companies" at bounding box center [433, 68] width 59 height 16
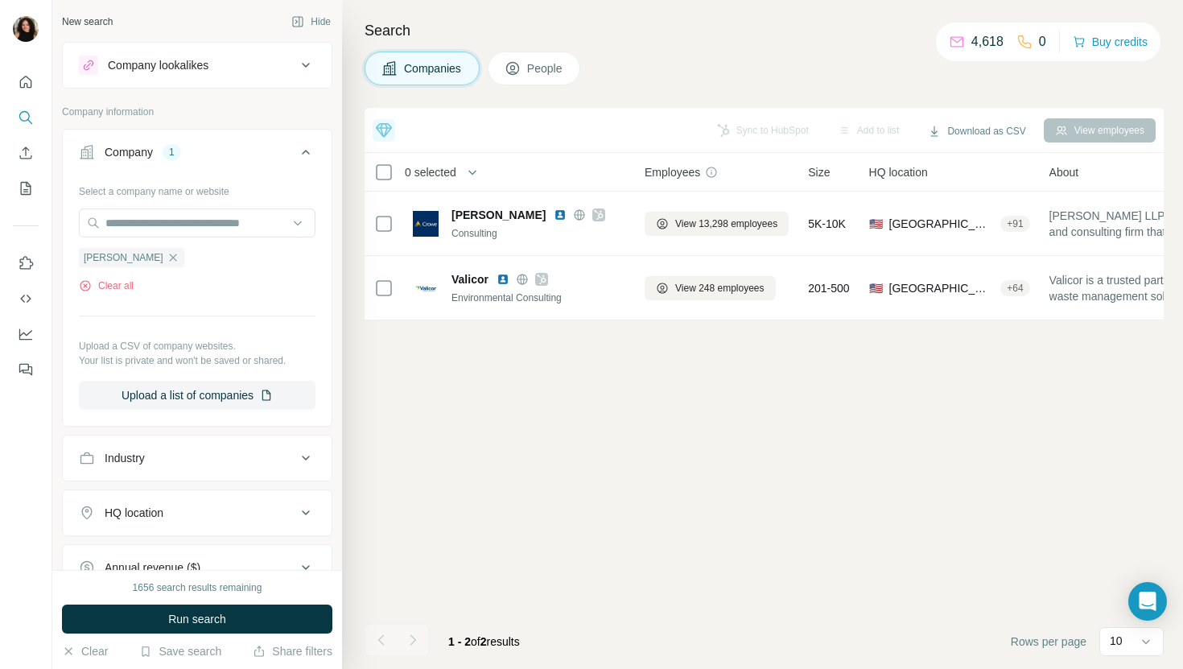
scroll to position [0, 0]
click at [189, 218] on input "text" at bounding box center [197, 222] width 237 height 29
paste input "**********"
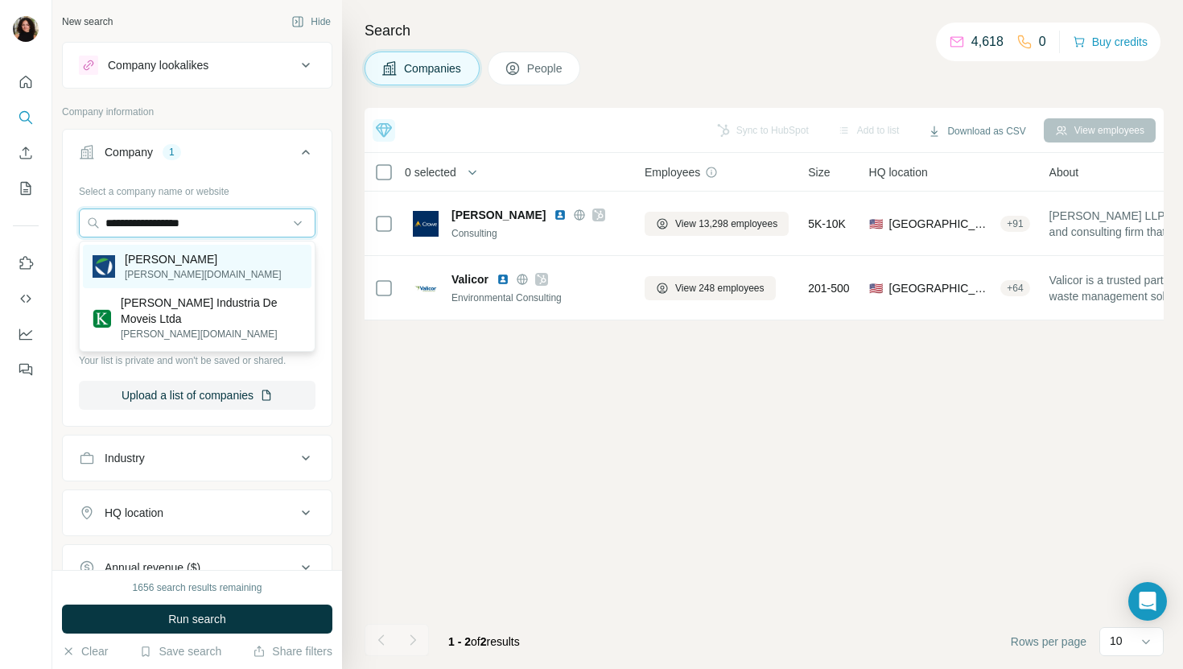
type input "**********"
click at [185, 261] on div "[PERSON_NAME] [PERSON_NAME][DOMAIN_NAME]" at bounding box center [197, 266] width 229 height 43
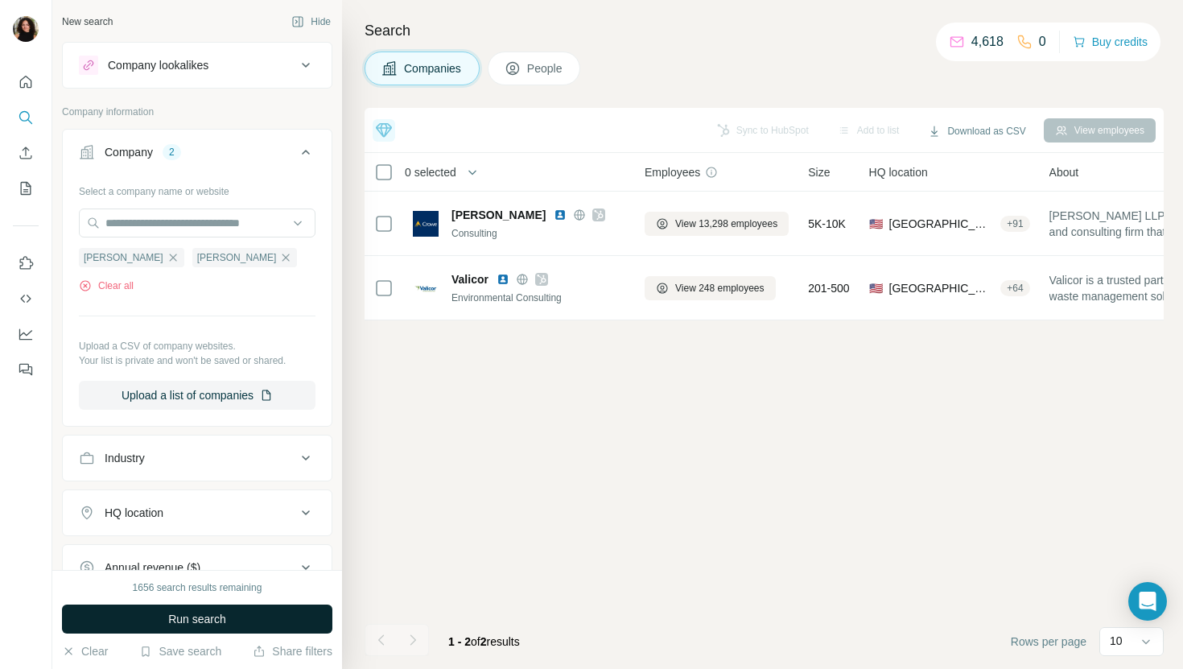
click at [138, 619] on button "Run search" at bounding box center [197, 619] width 270 height 29
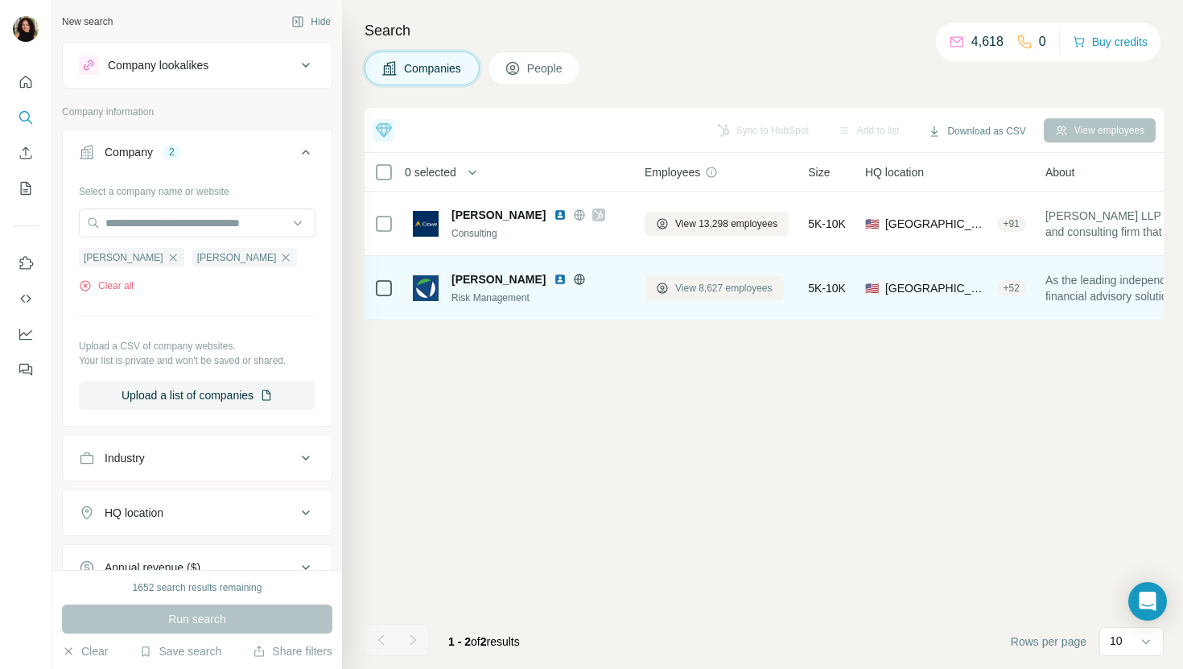
click at [707, 292] on span "View 8,627 employees" at bounding box center [723, 288] width 97 height 14
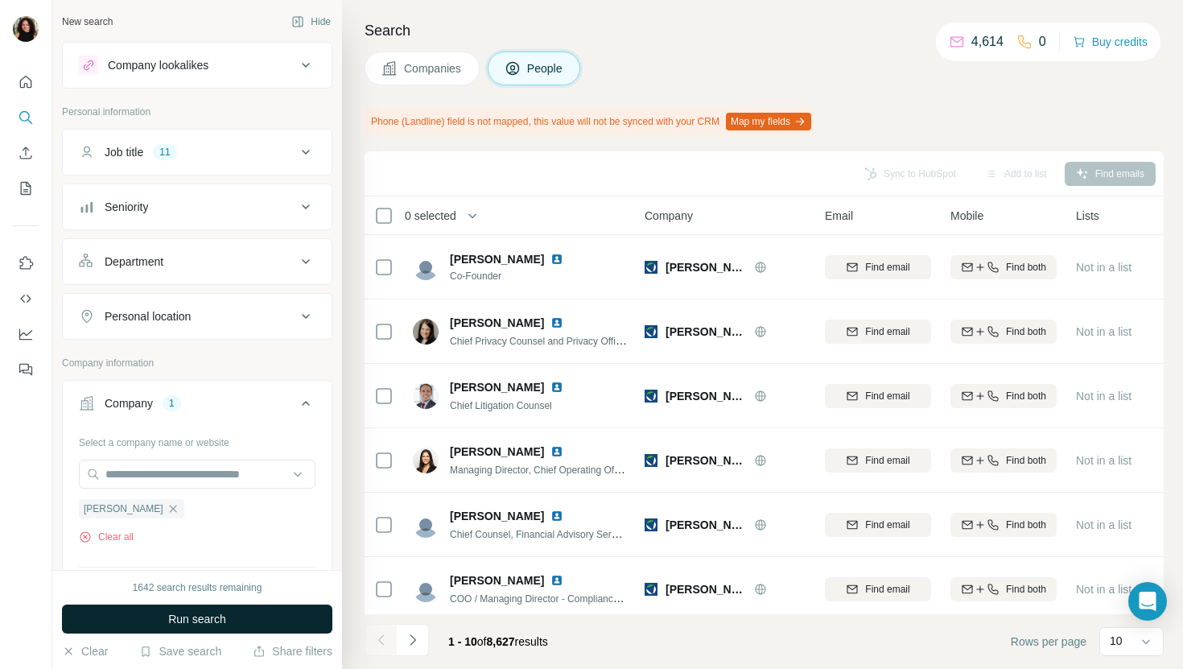
click at [177, 624] on span "Run search" at bounding box center [197, 619] width 58 height 16
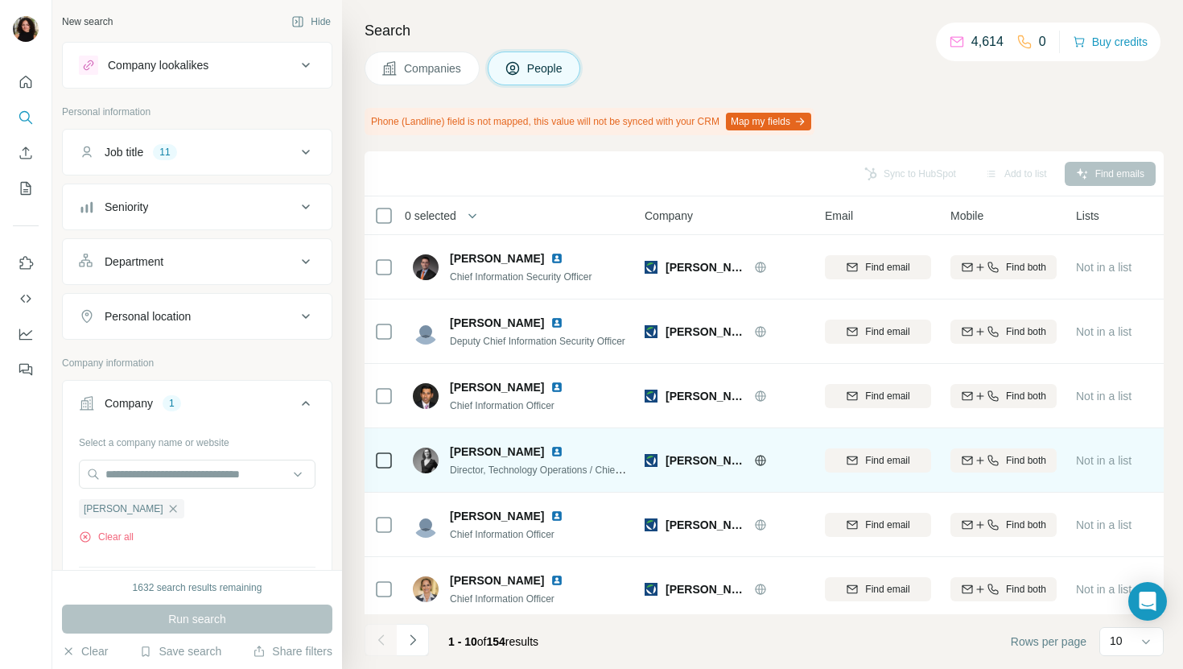
click at [563, 450] on img at bounding box center [557, 451] width 13 height 13
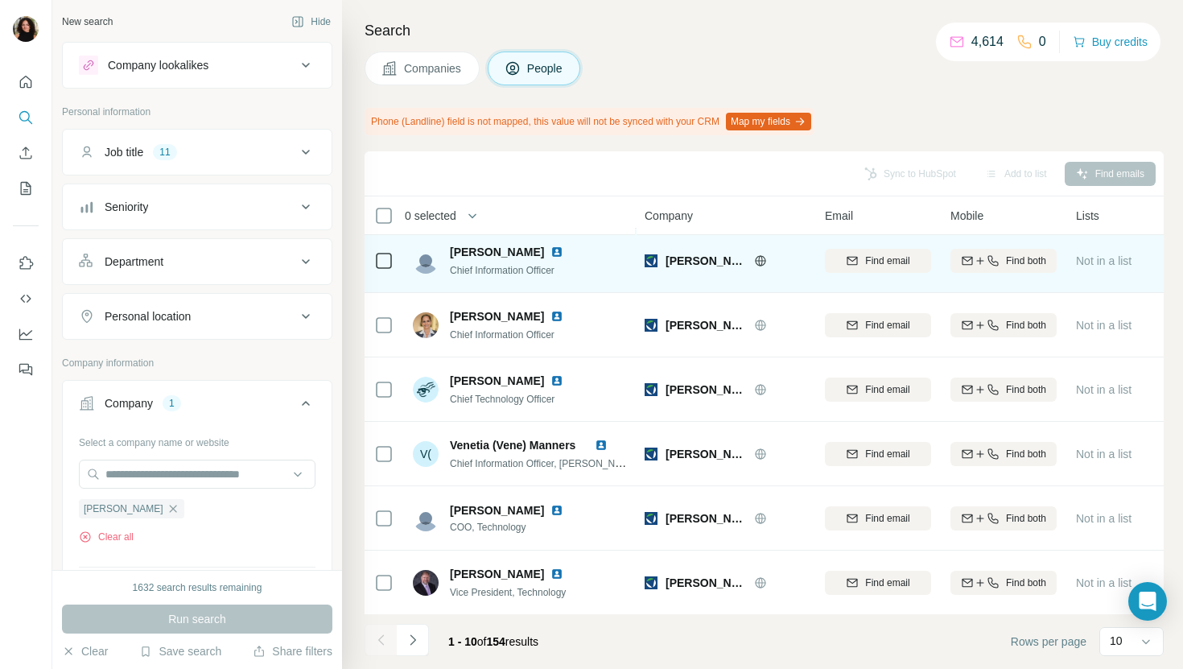
scroll to position [265, 0]
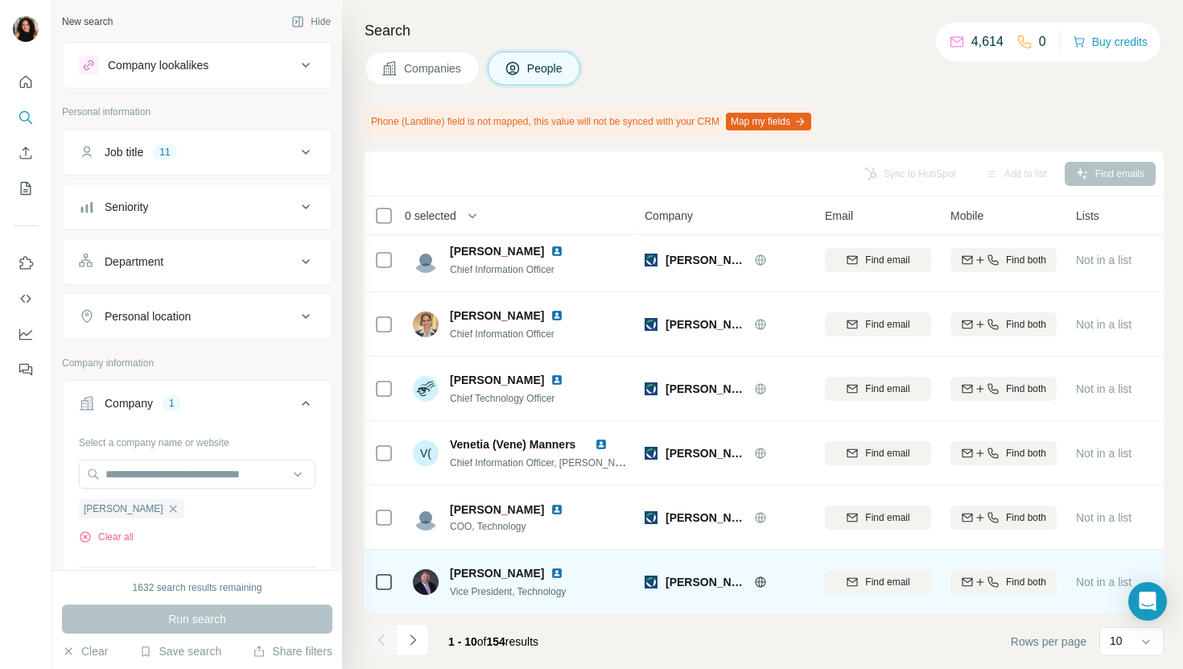
click at [551, 578] on img at bounding box center [557, 573] width 13 height 13
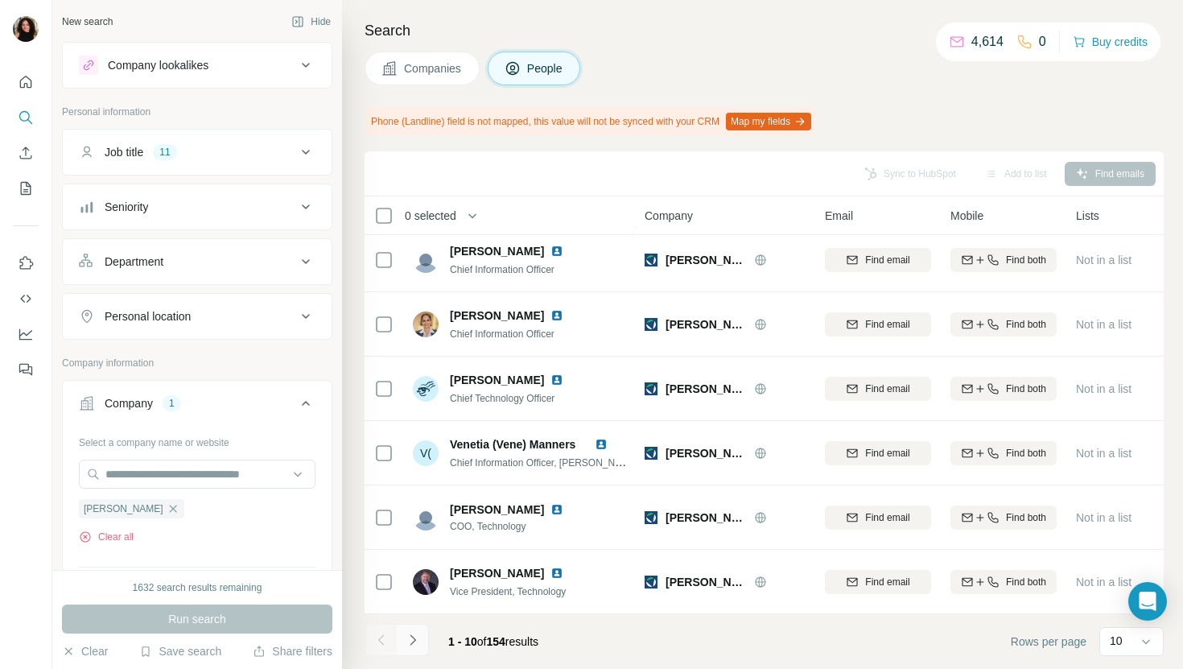
click at [409, 654] on button "Navigate to next page" at bounding box center [413, 640] width 32 height 32
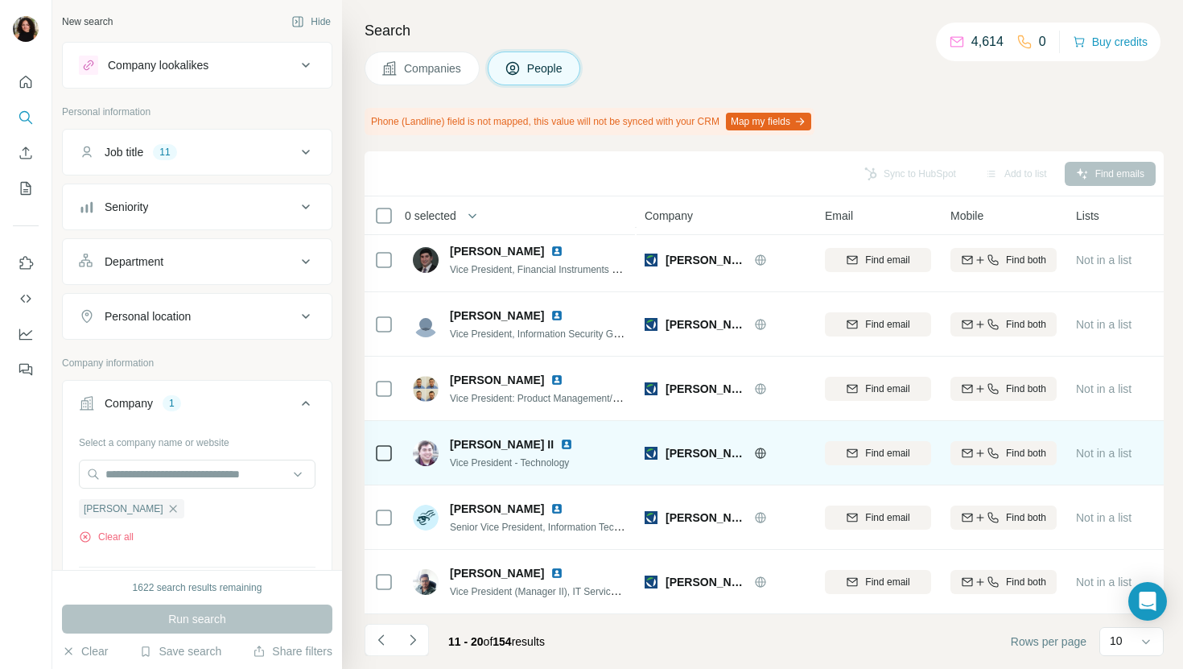
click at [560, 440] on img at bounding box center [566, 444] width 13 height 13
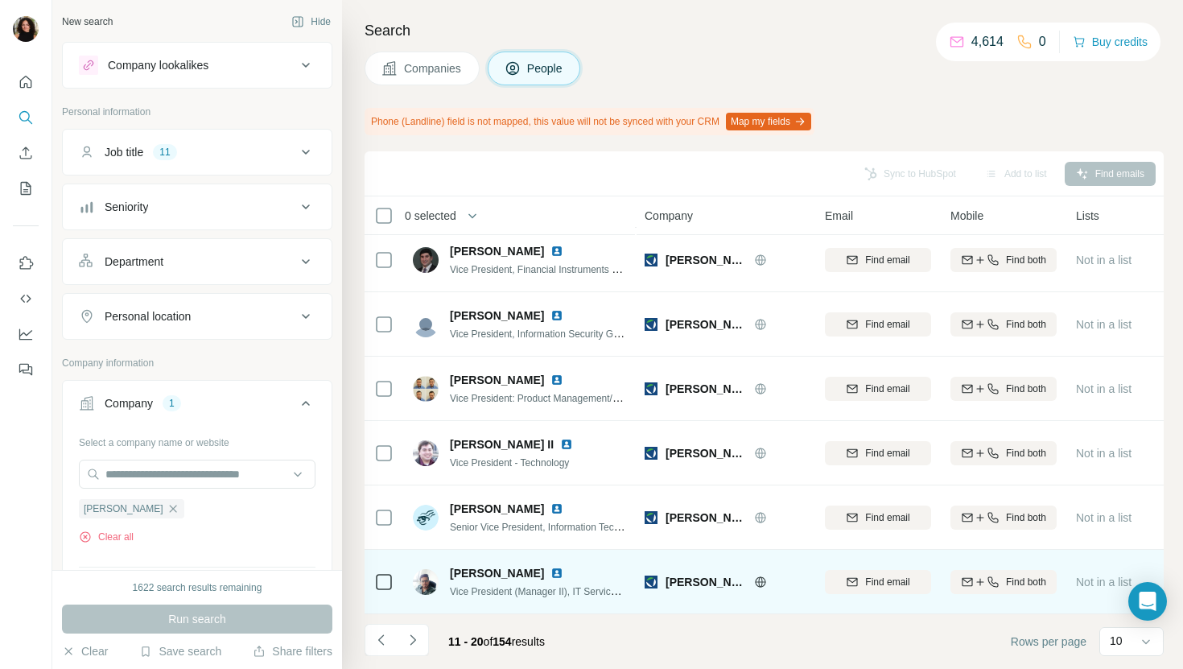
click at [563, 572] on img at bounding box center [557, 573] width 13 height 13
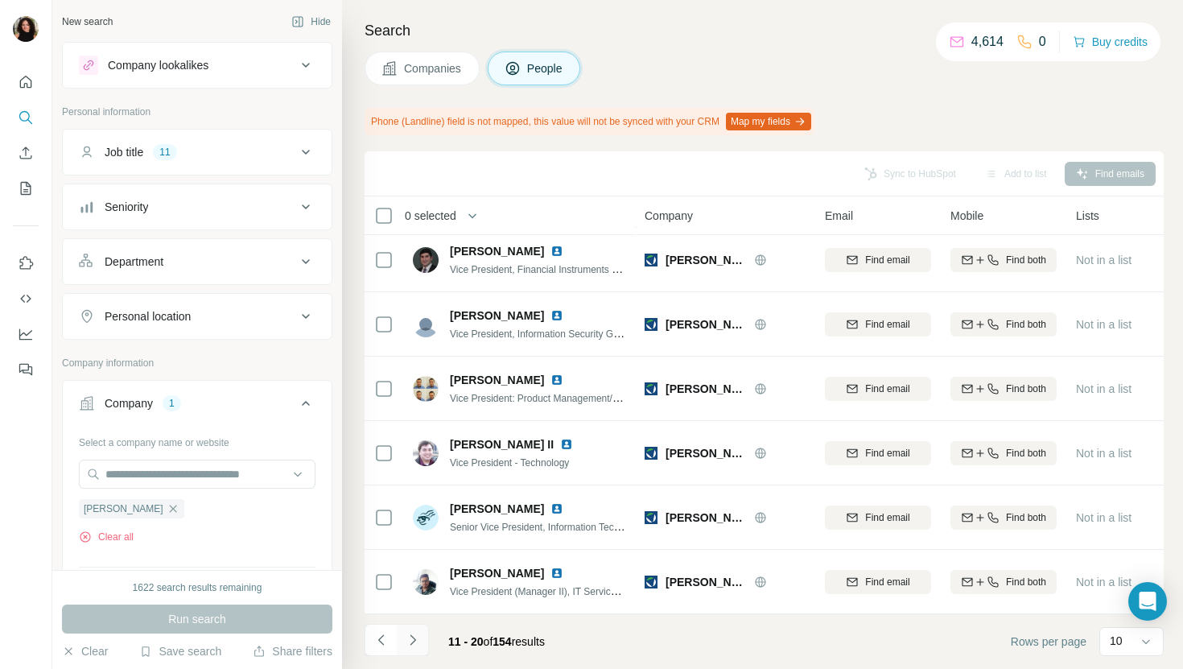
click at [417, 643] on icon "Navigate to next page" at bounding box center [413, 640] width 16 height 16
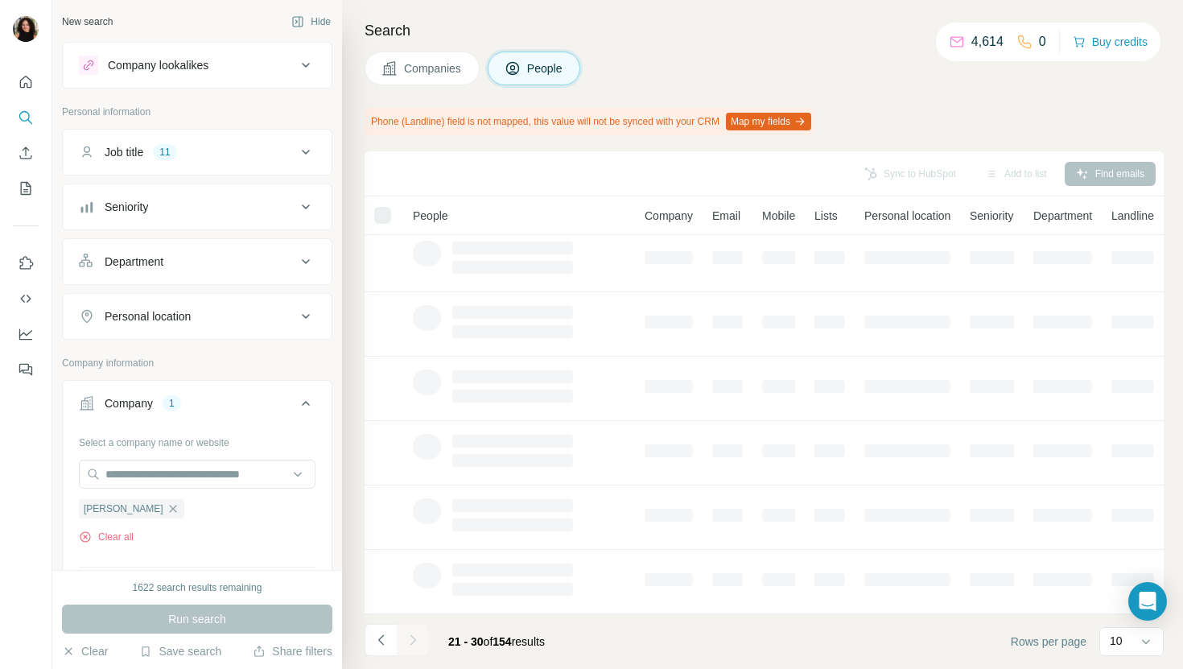
scroll to position [0, 0]
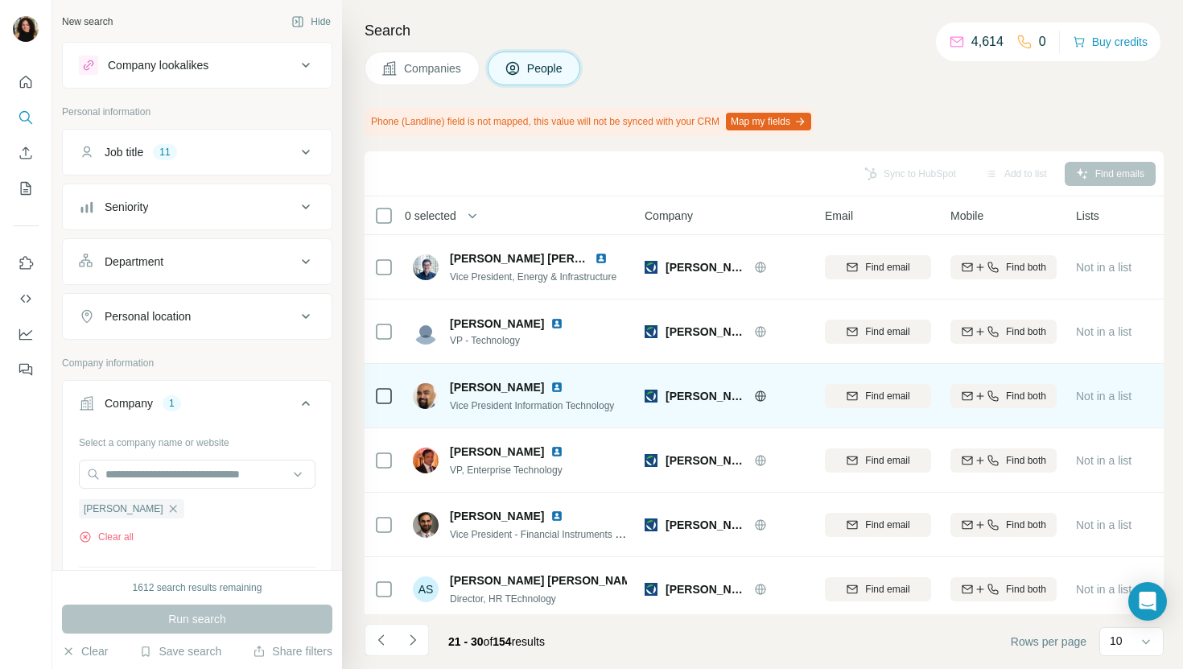
click at [551, 386] on img at bounding box center [557, 387] width 13 height 13
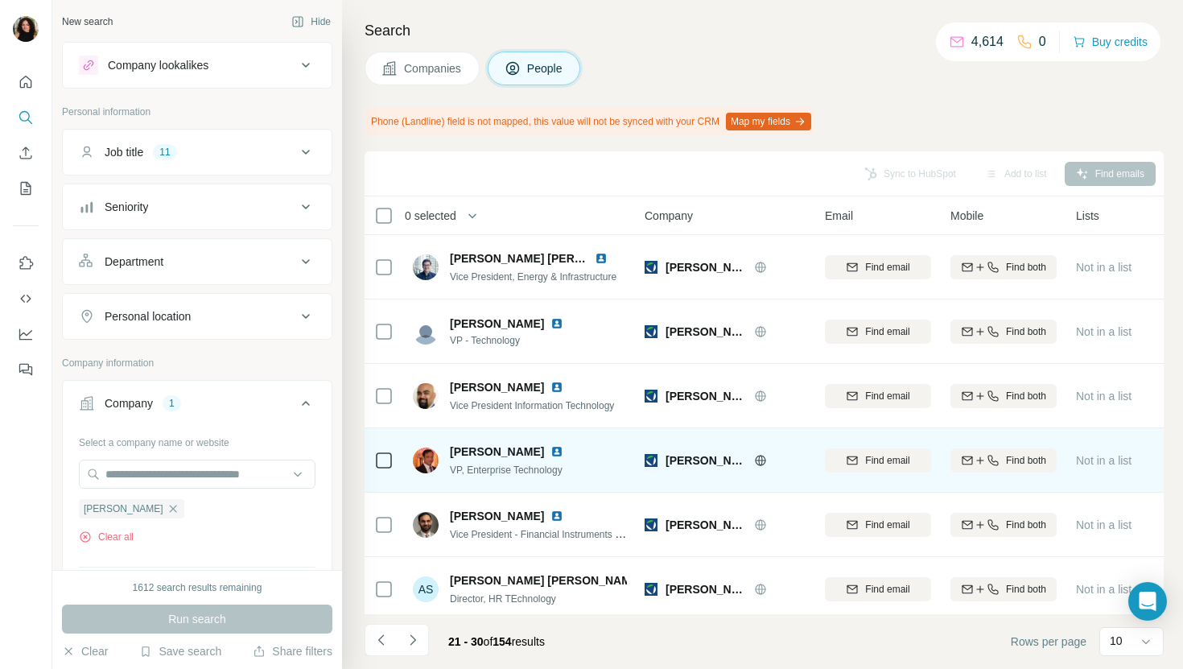
scroll to position [265, 0]
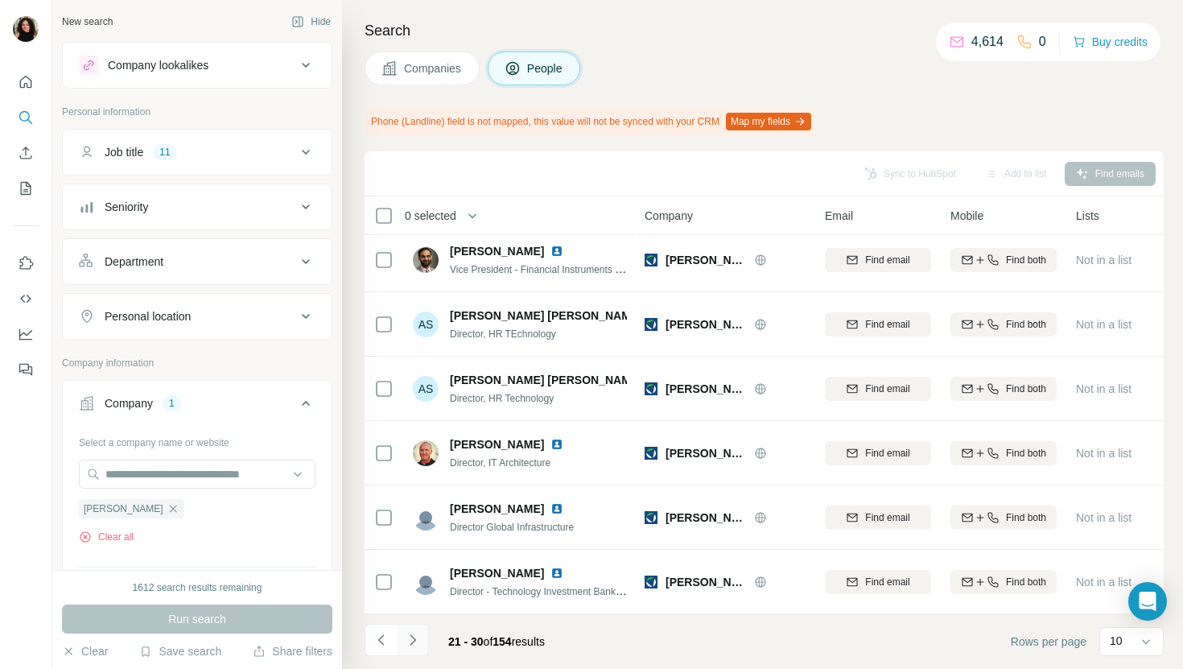
click at [417, 640] on icon "Navigate to next page" at bounding box center [413, 640] width 16 height 16
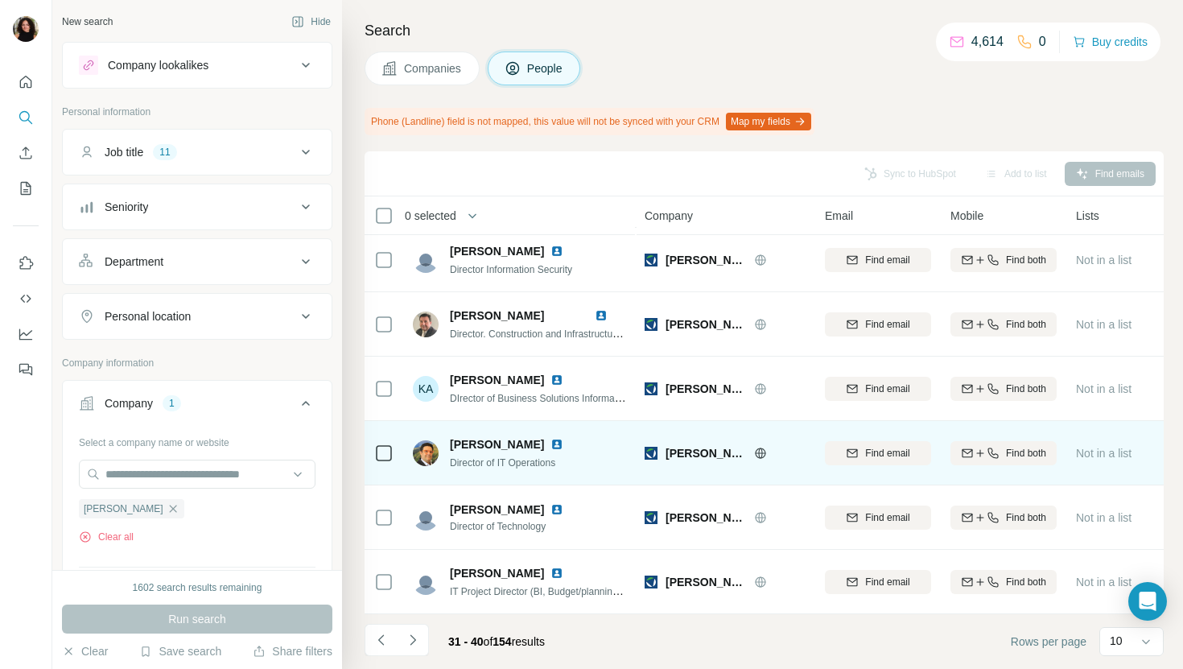
click at [551, 440] on img at bounding box center [557, 444] width 13 height 13
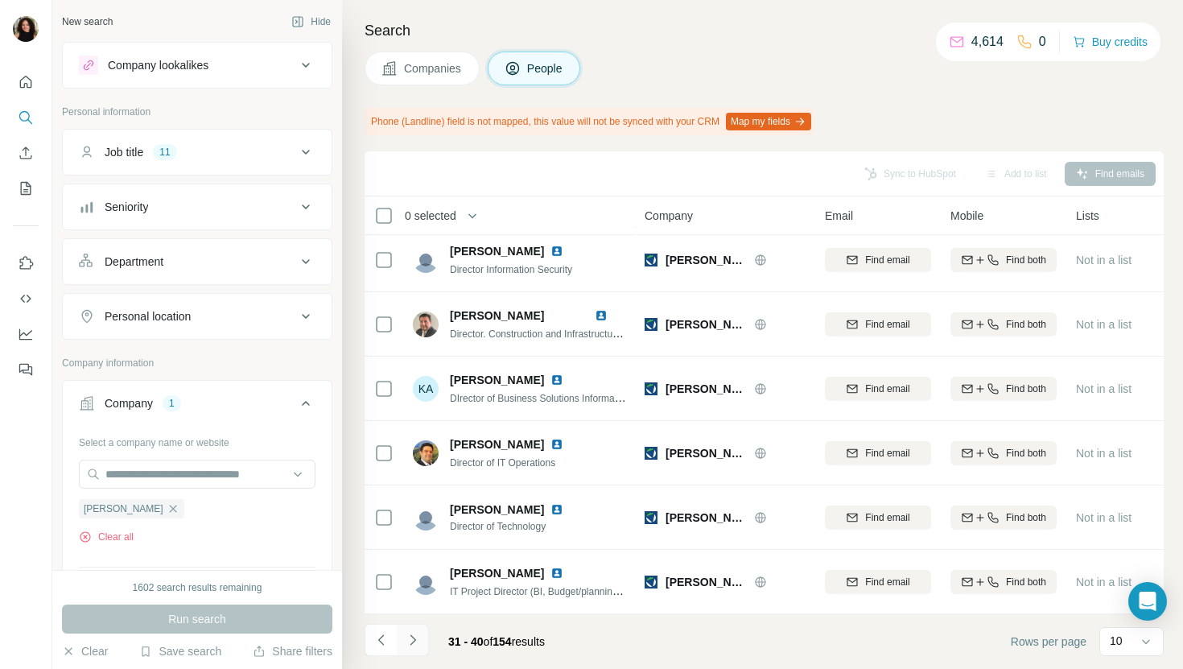
click at [409, 646] on icon "Navigate to next page" at bounding box center [413, 640] width 16 height 16
click at [403, 642] on button "Navigate to next page" at bounding box center [413, 640] width 32 height 32
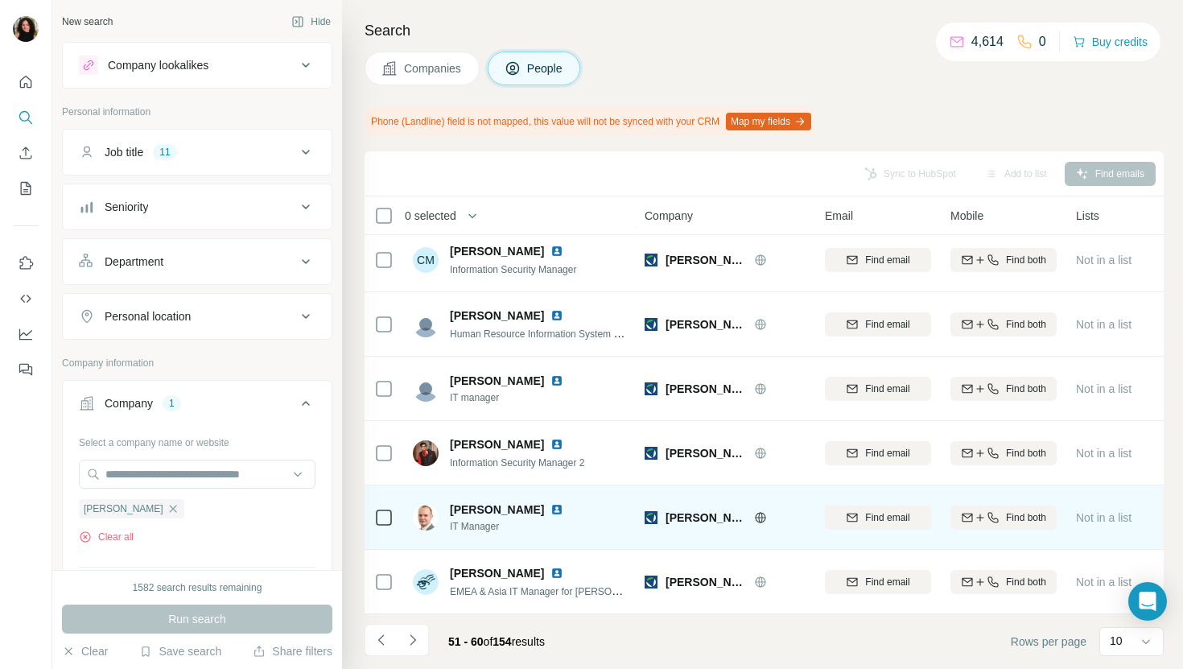
click at [554, 510] on img at bounding box center [557, 509] width 13 height 13
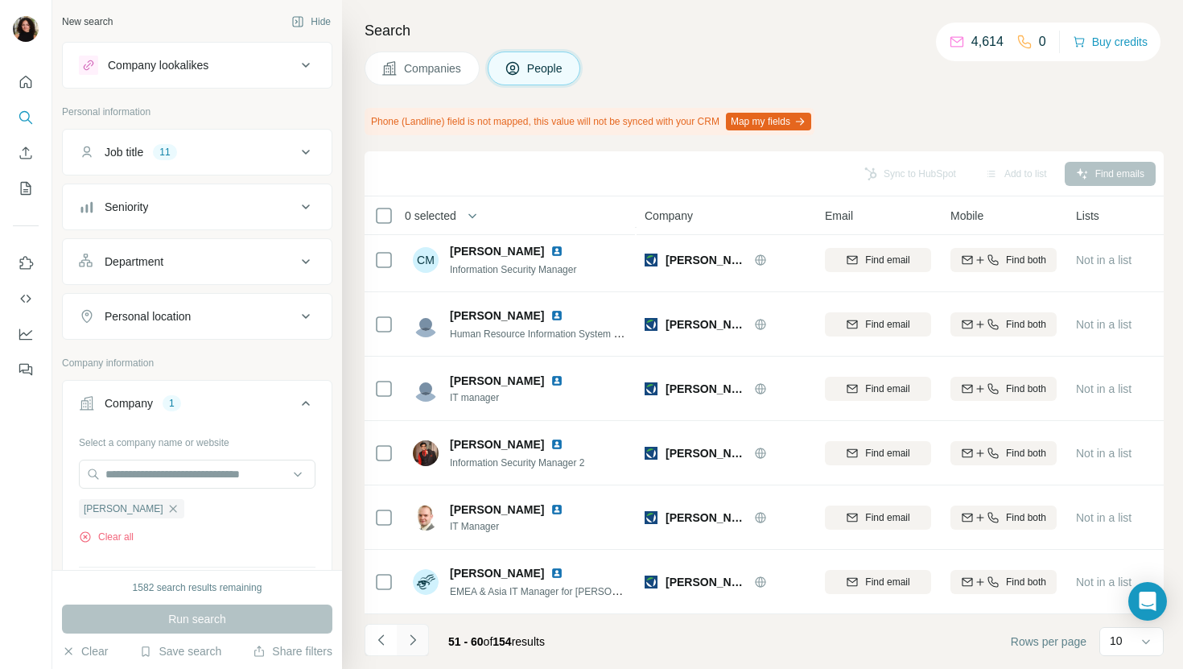
click at [415, 642] on icon "Navigate to next page" at bounding box center [413, 640] width 16 height 16
click at [414, 638] on icon "Navigate to next page" at bounding box center [413, 639] width 6 height 10
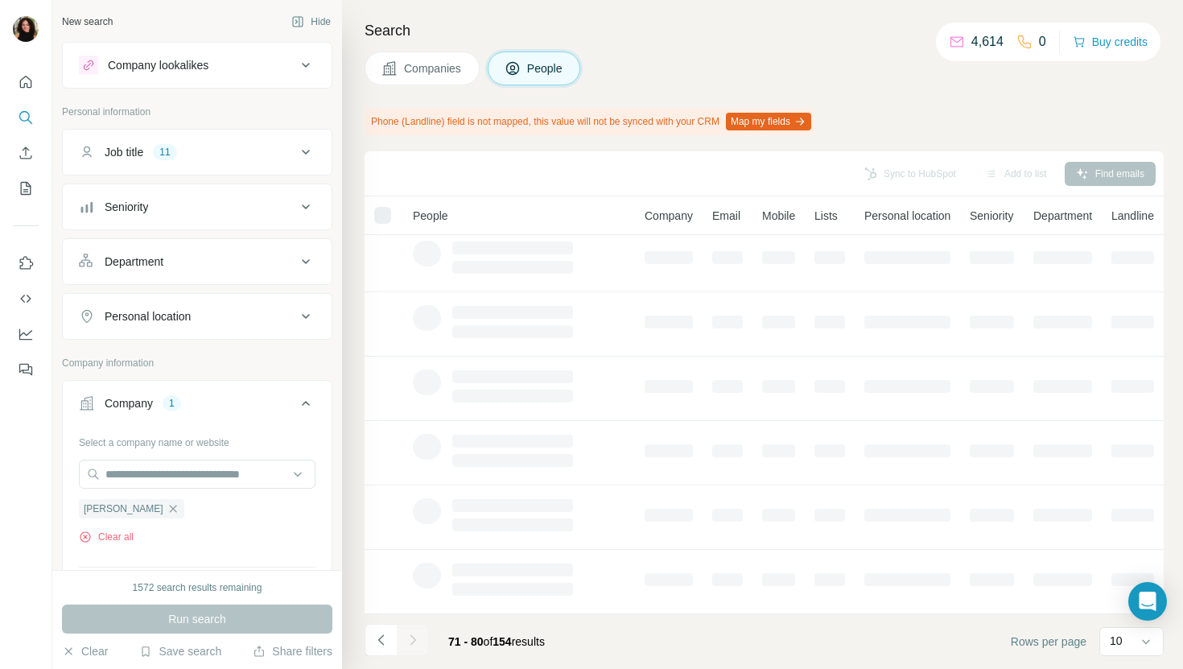
scroll to position [0, 0]
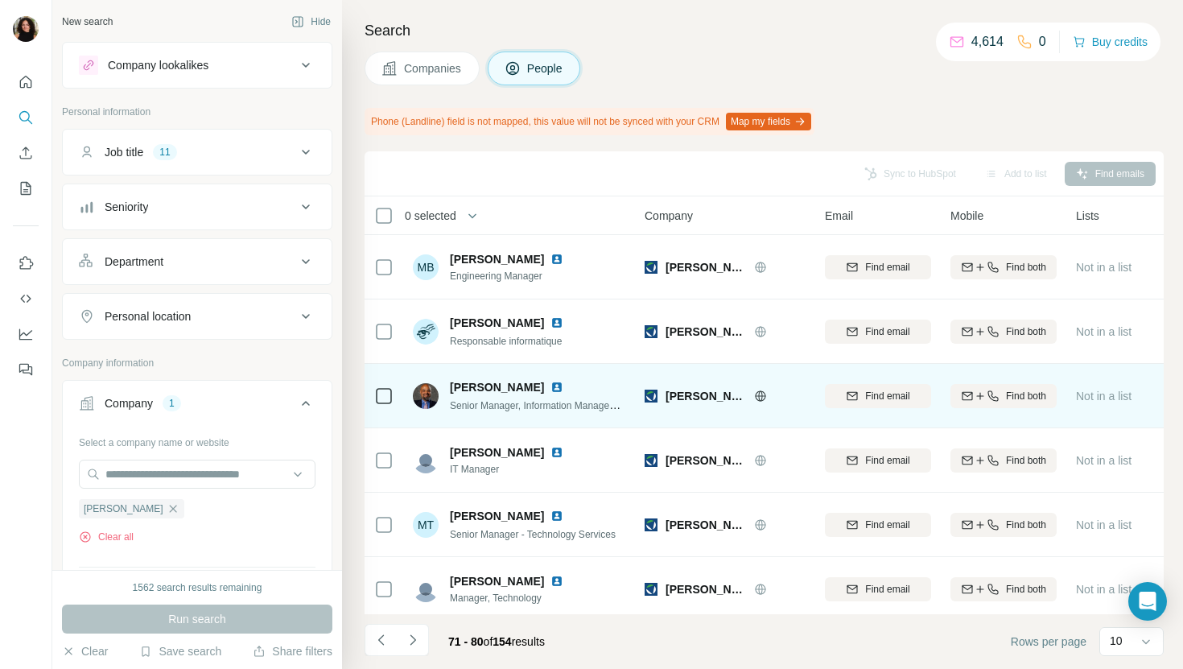
click at [551, 384] on img at bounding box center [557, 387] width 13 height 13
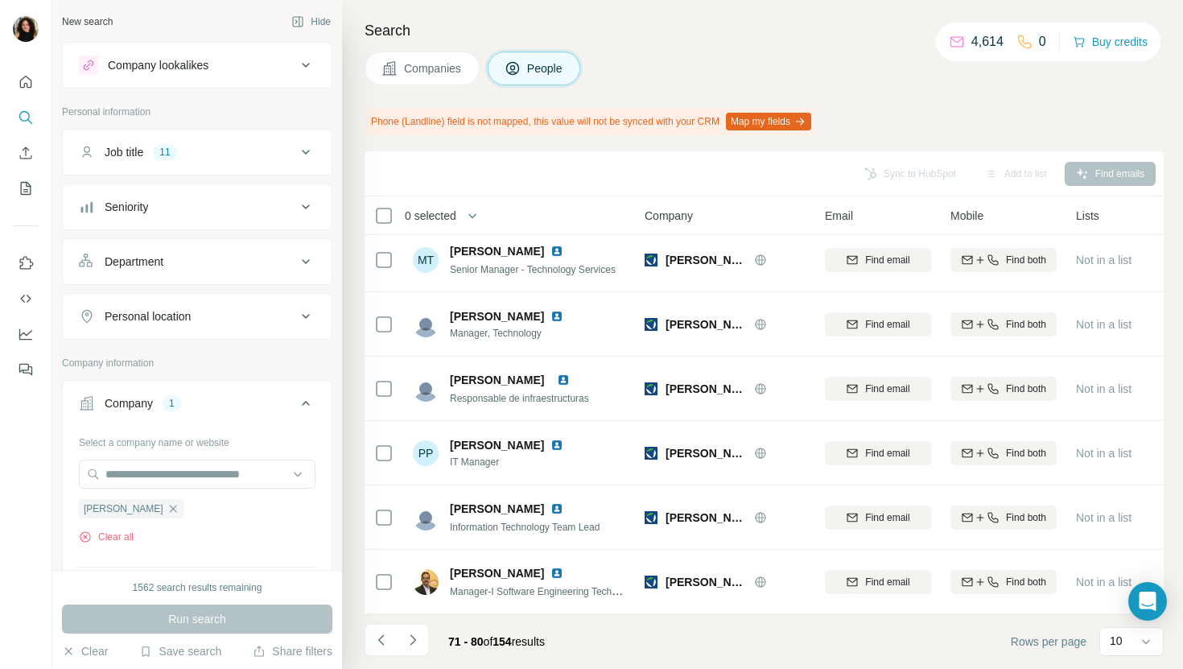
click at [388, 45] on div "Search Companies People Phone (Landline) field is not mapped, this value will n…" at bounding box center [762, 334] width 841 height 669
click at [388, 73] on icon at bounding box center [390, 68] width 16 height 16
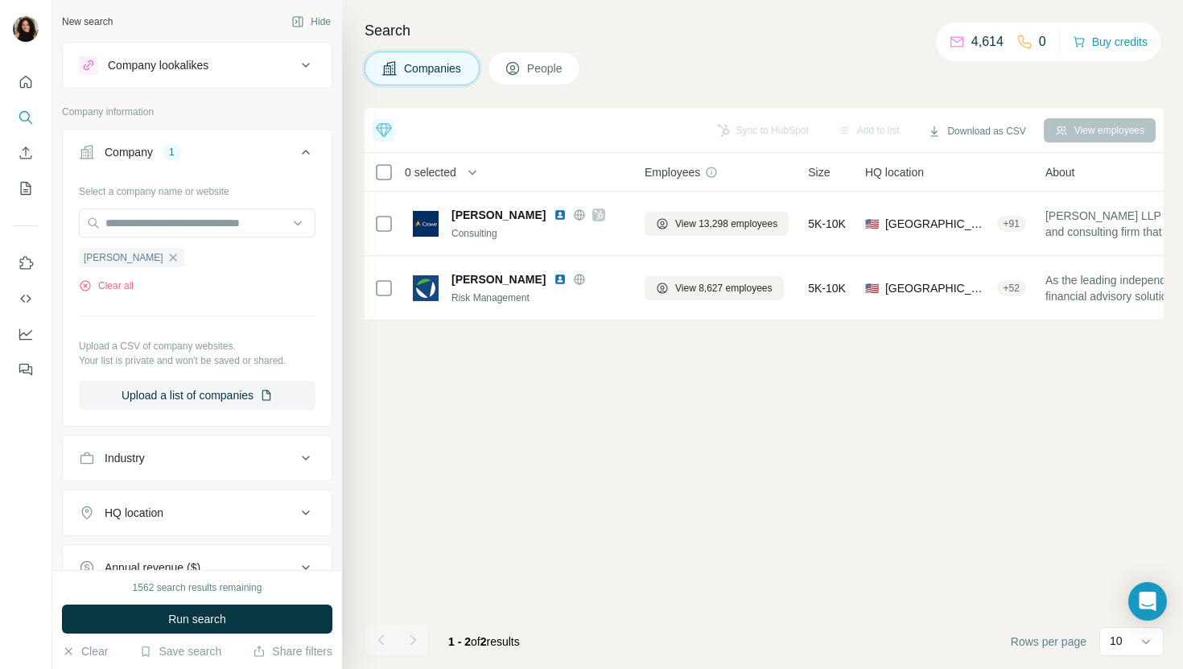
scroll to position [0, 0]
click at [184, 211] on input "text" at bounding box center [197, 222] width 237 height 29
paste input "**********"
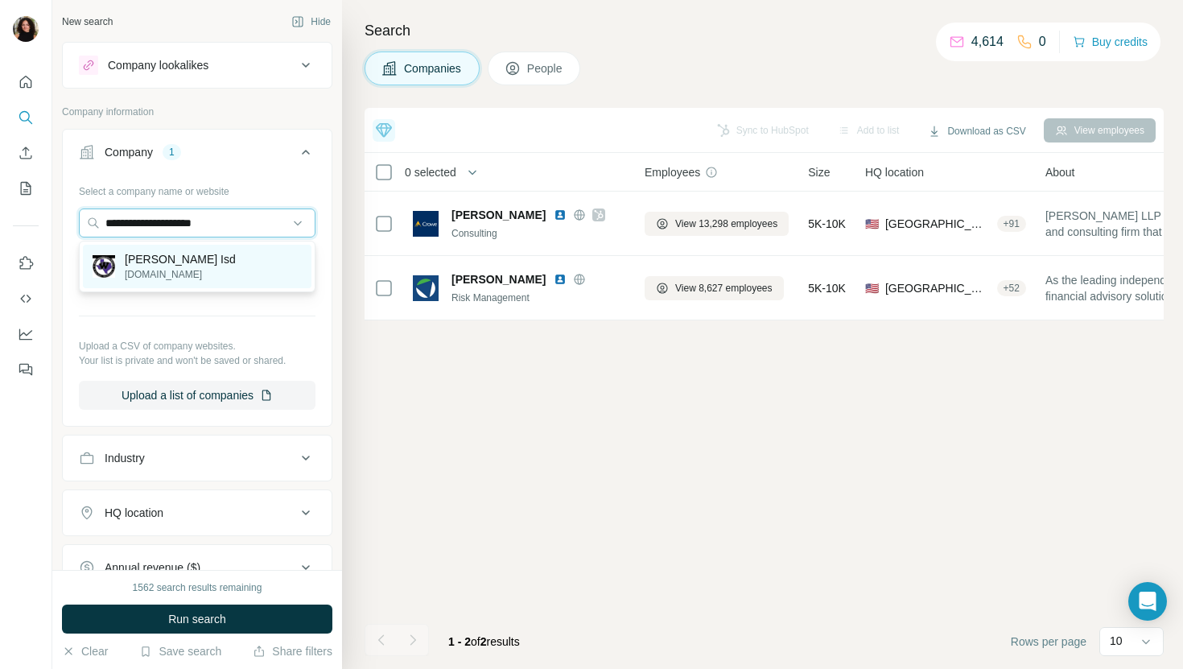
type input "**********"
click at [183, 247] on div "[PERSON_NAME] Isd [DOMAIN_NAME]" at bounding box center [197, 266] width 229 height 43
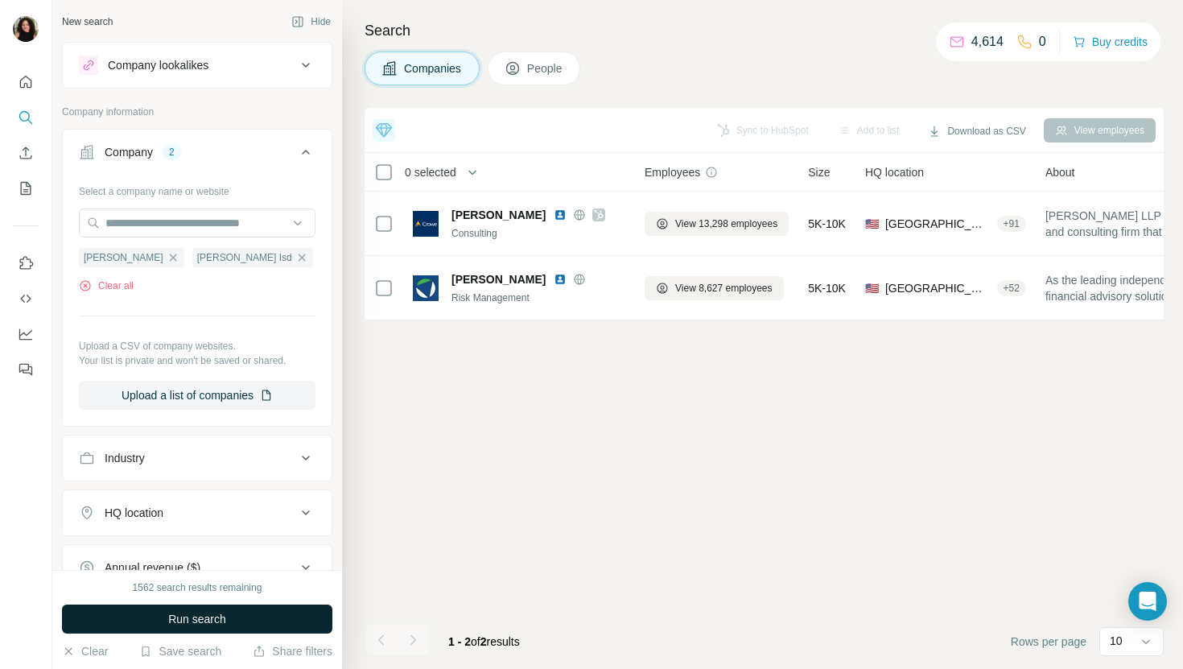
click at [208, 618] on span "Run search" at bounding box center [197, 619] width 58 height 16
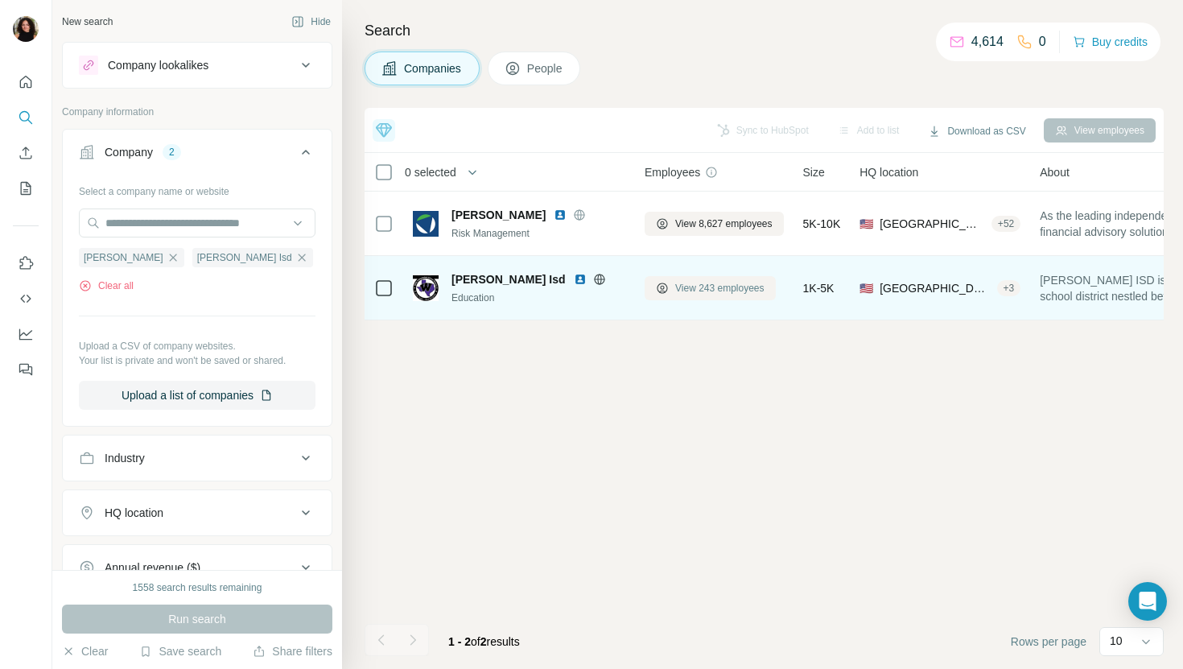
click at [706, 278] on button "View 243 employees" at bounding box center [710, 288] width 131 height 24
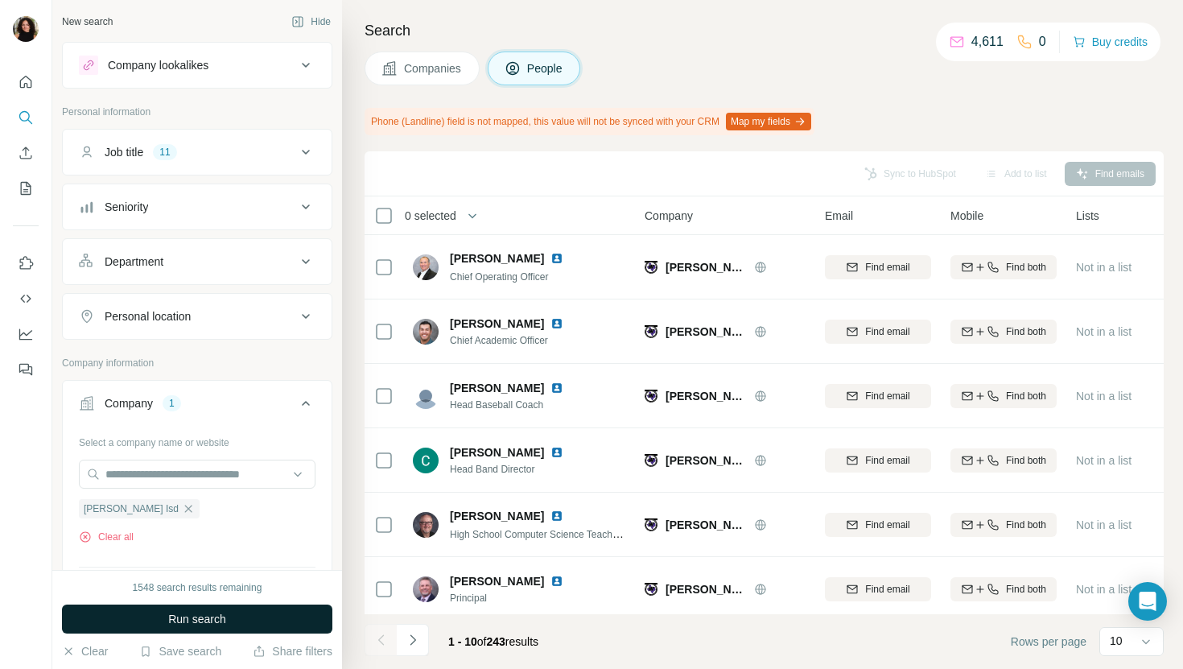
click at [249, 613] on button "Run search" at bounding box center [197, 619] width 270 height 29
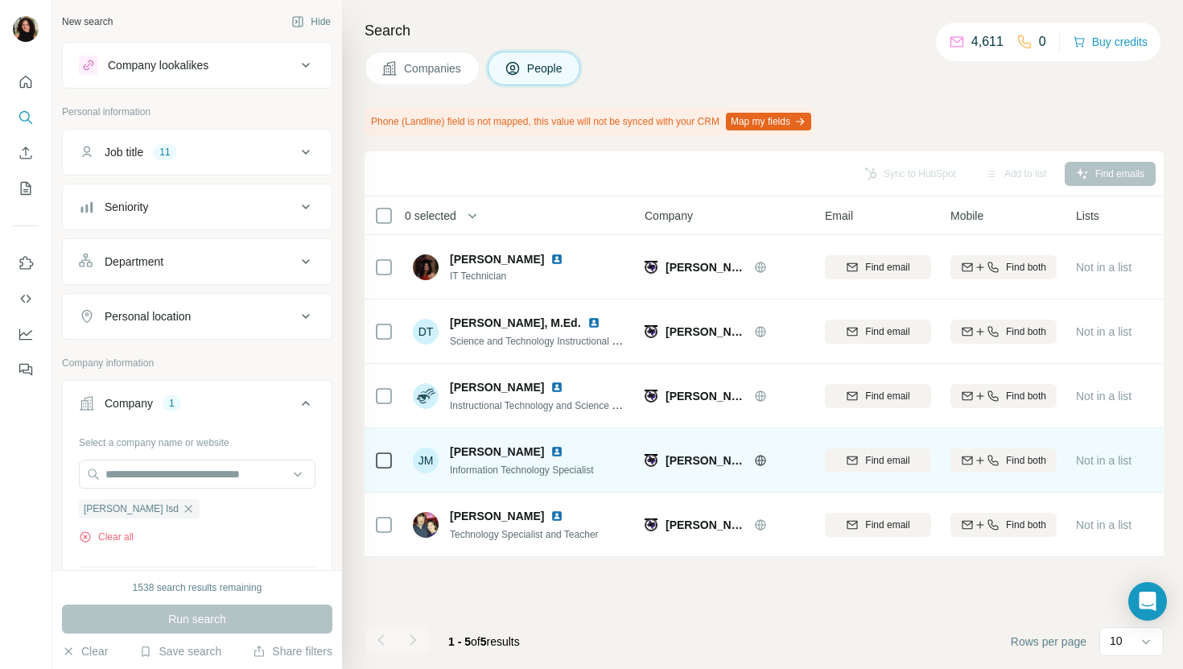
click at [556, 446] on img at bounding box center [557, 451] width 13 height 13
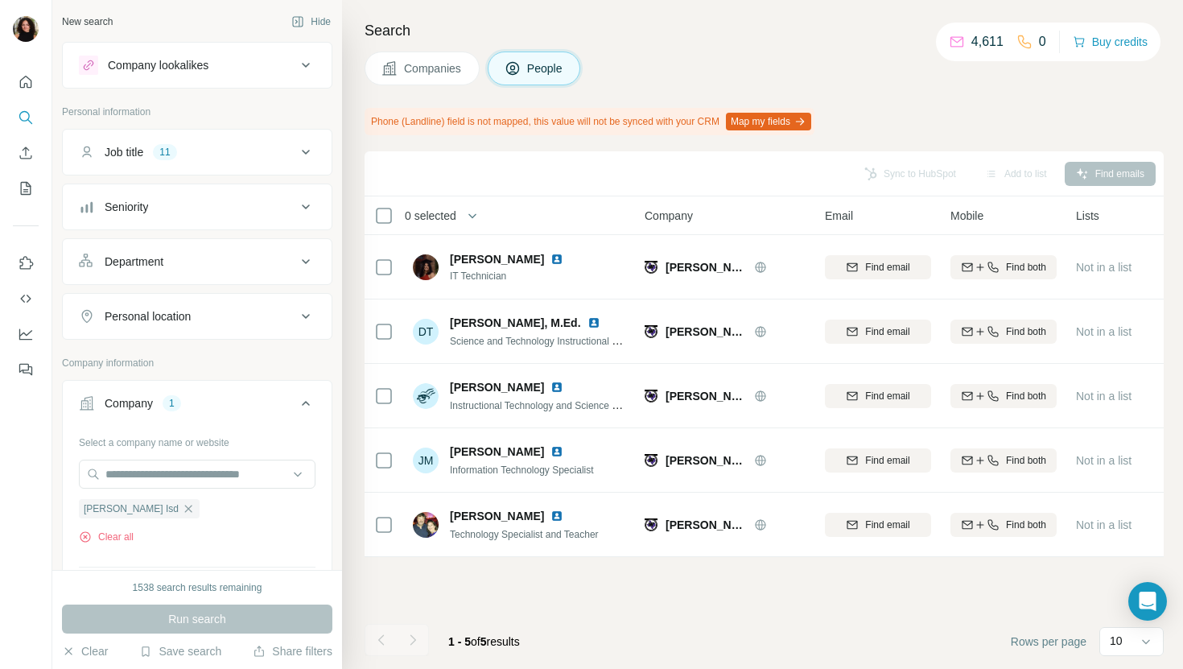
click at [390, 52] on button "Companies" at bounding box center [422, 69] width 115 height 34
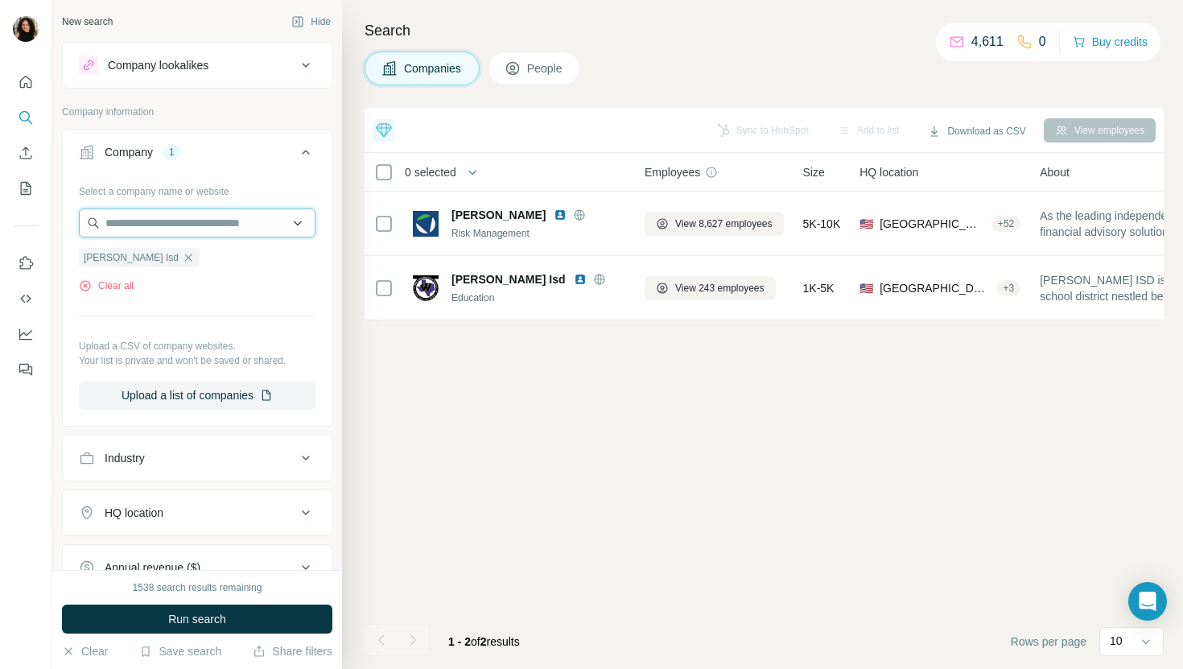
click at [180, 236] on input "text" at bounding box center [197, 222] width 237 height 29
type input "*"
paste input "**********"
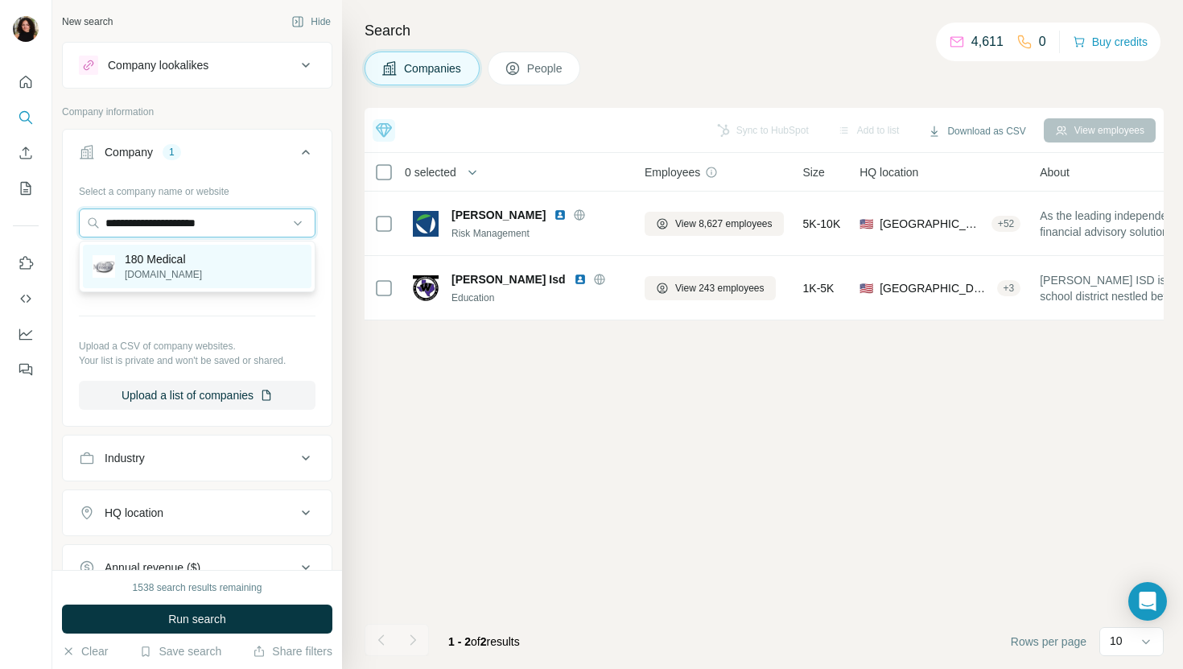
type input "**********"
click at [204, 263] on div "180 Medical [DOMAIN_NAME]" at bounding box center [197, 266] width 229 height 43
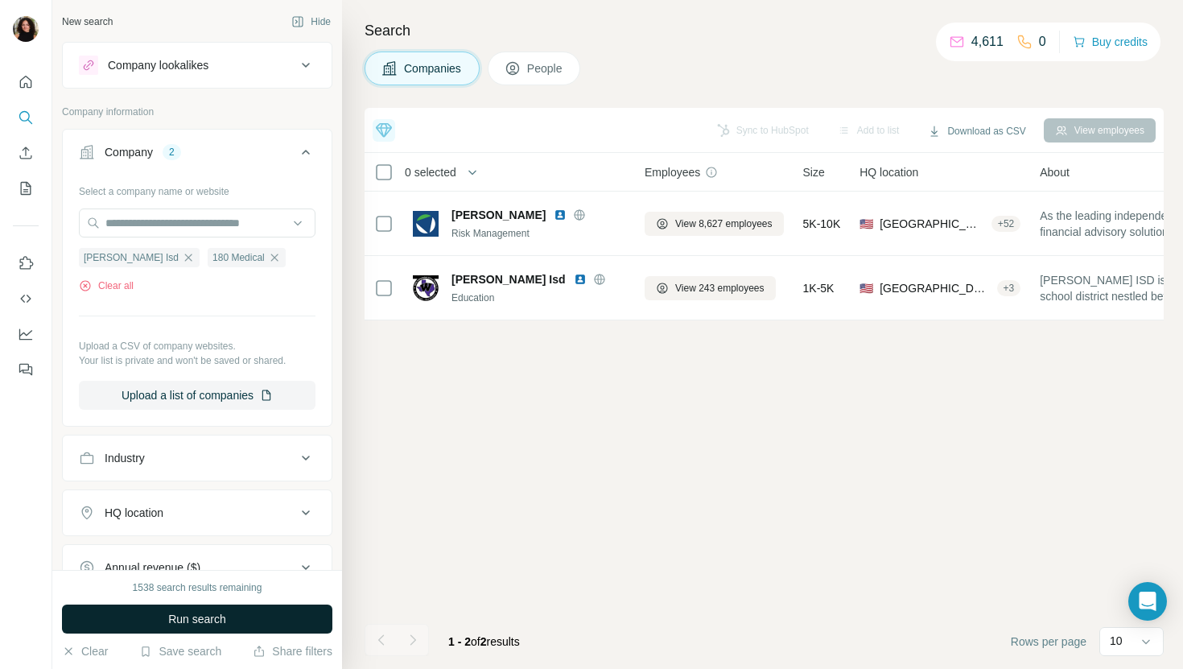
click at [179, 613] on span "Run search" at bounding box center [197, 619] width 58 height 16
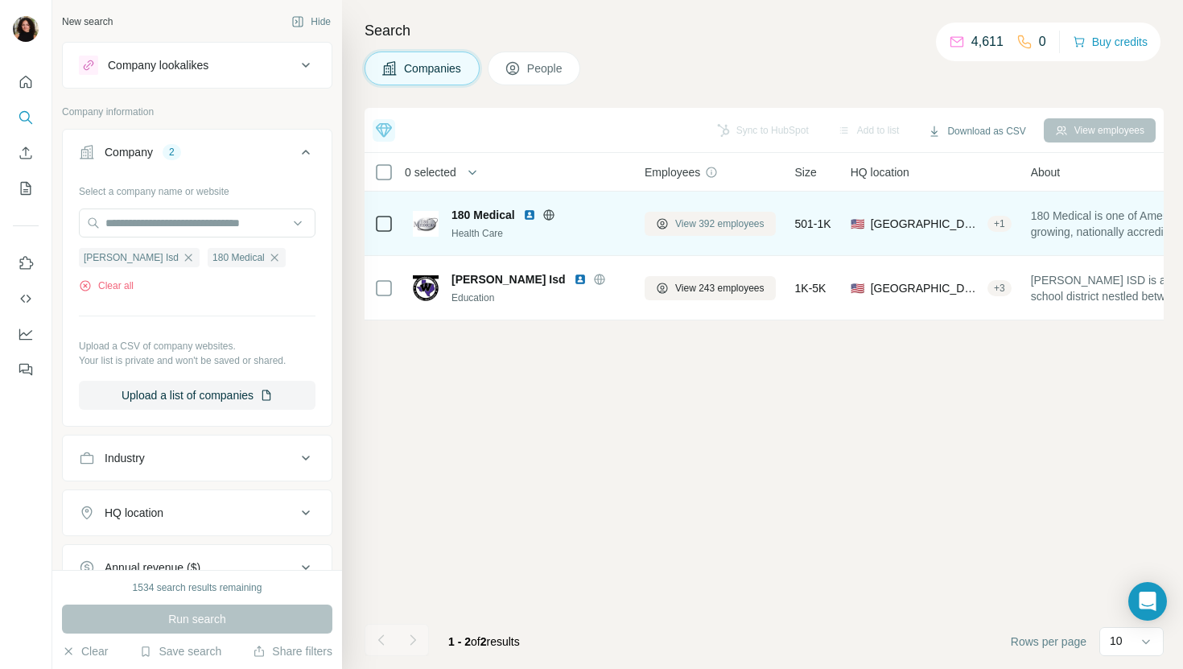
click at [724, 227] on span "View 392 employees" at bounding box center [719, 224] width 89 height 14
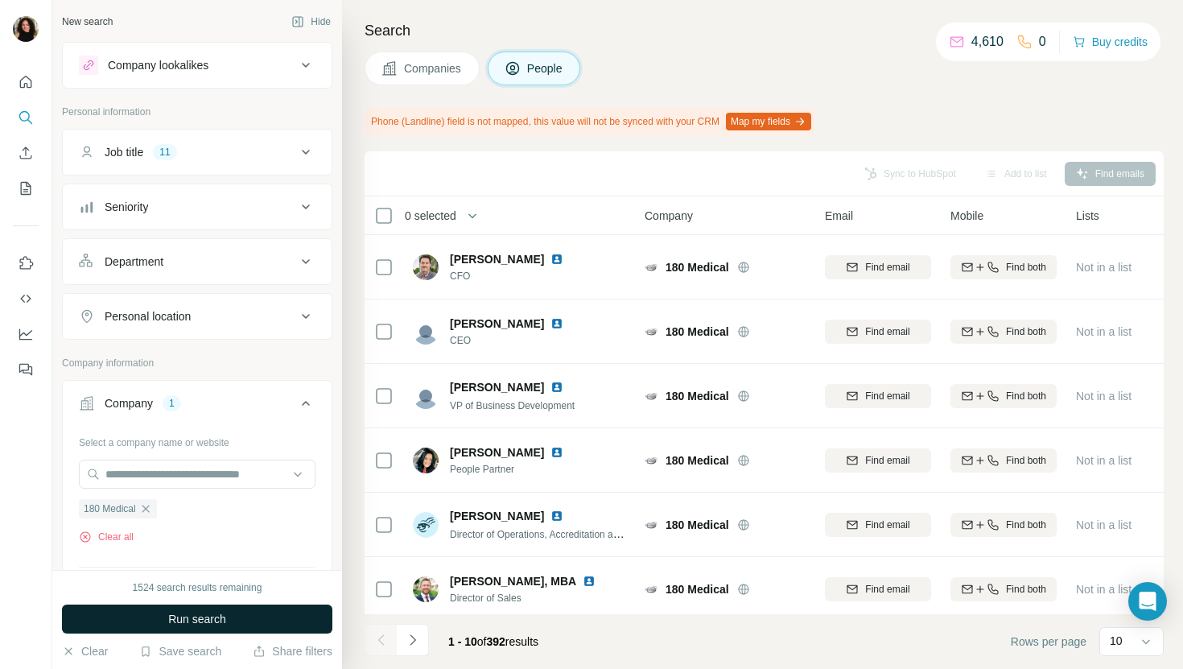
click at [232, 621] on button "Run search" at bounding box center [197, 619] width 270 height 29
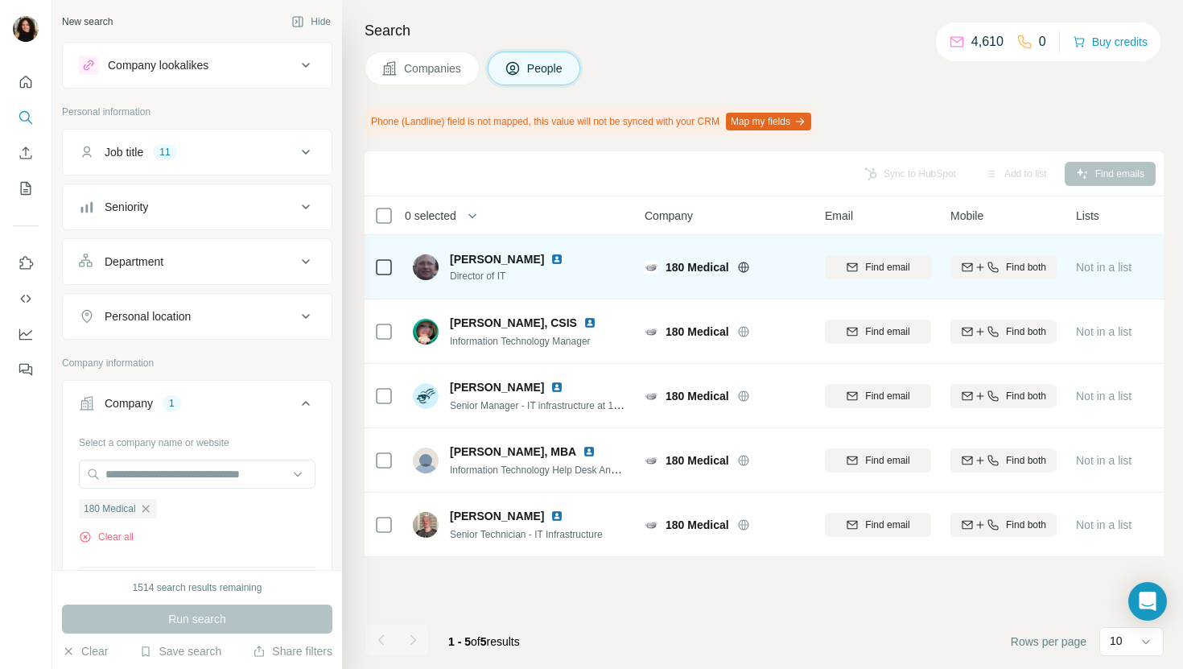
click at [551, 256] on img at bounding box center [557, 259] width 13 height 13
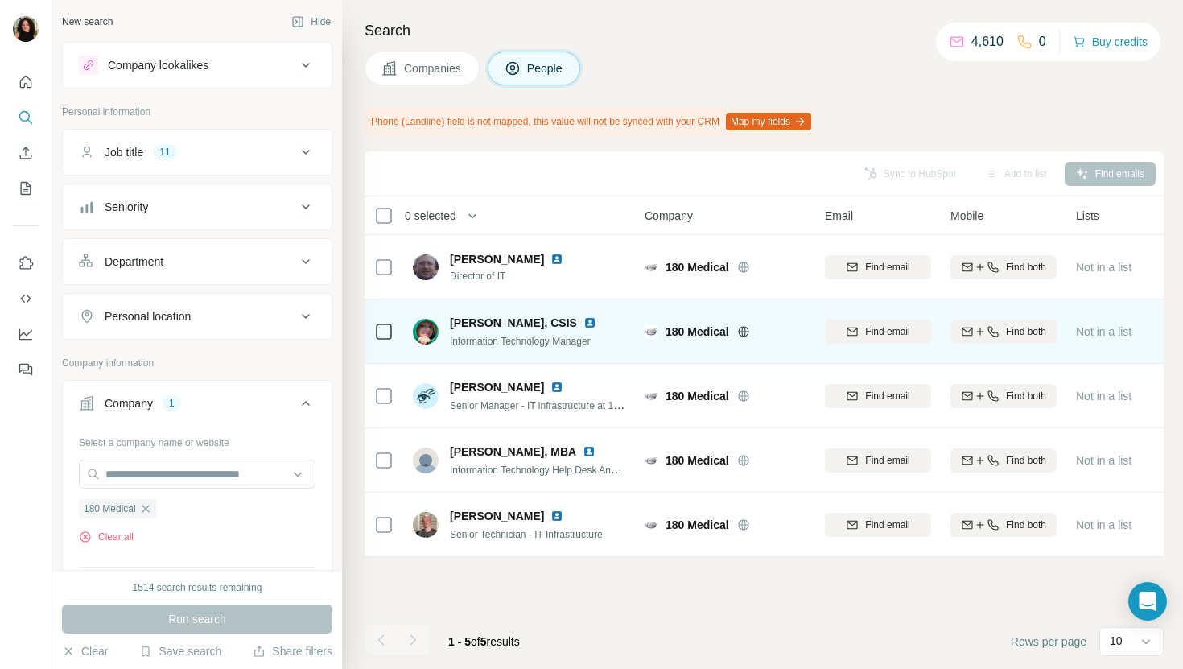
click at [596, 322] on img at bounding box center [590, 322] width 13 height 13
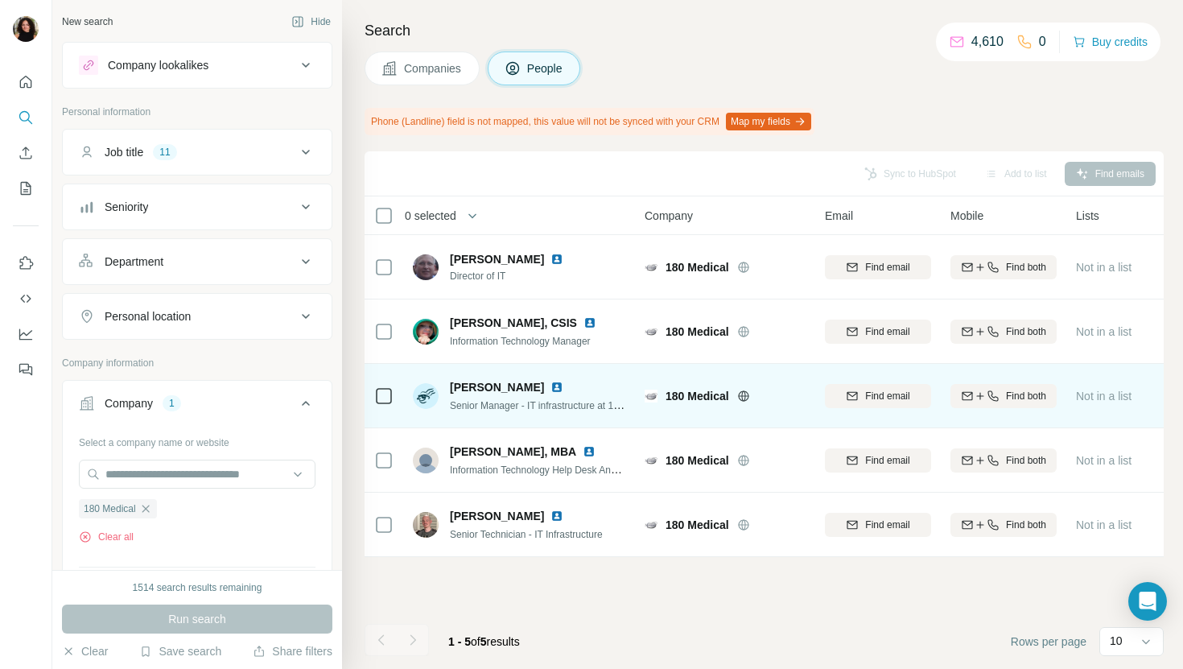
click at [551, 384] on img at bounding box center [557, 387] width 13 height 13
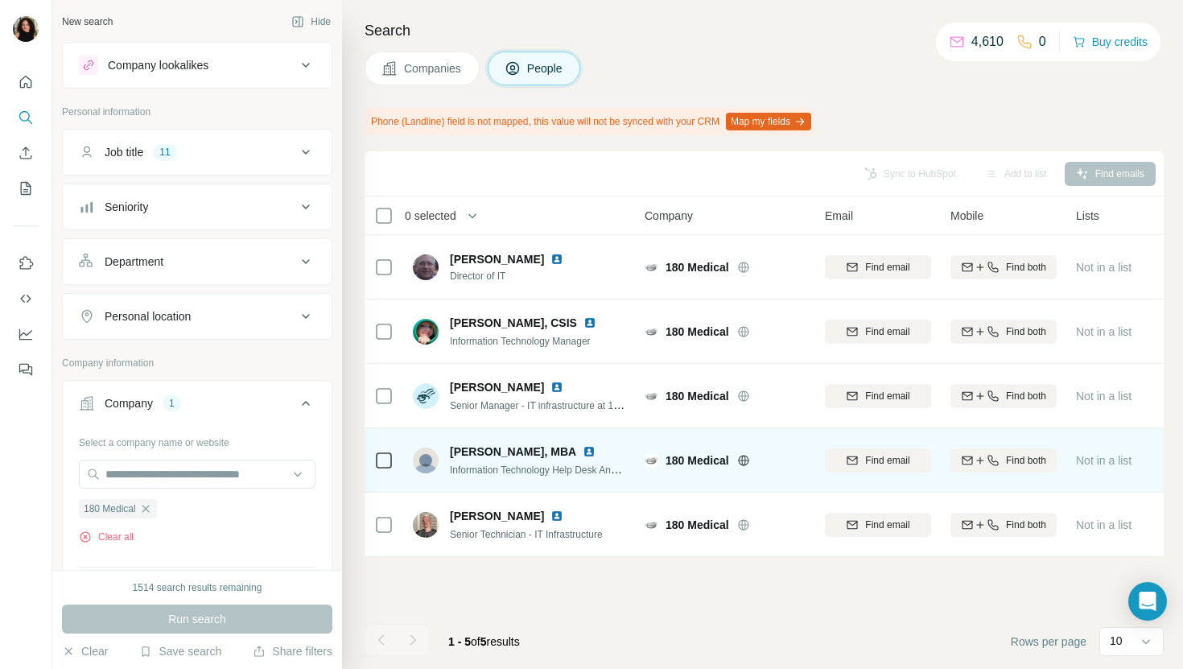
click at [586, 447] on img at bounding box center [589, 451] width 13 height 13
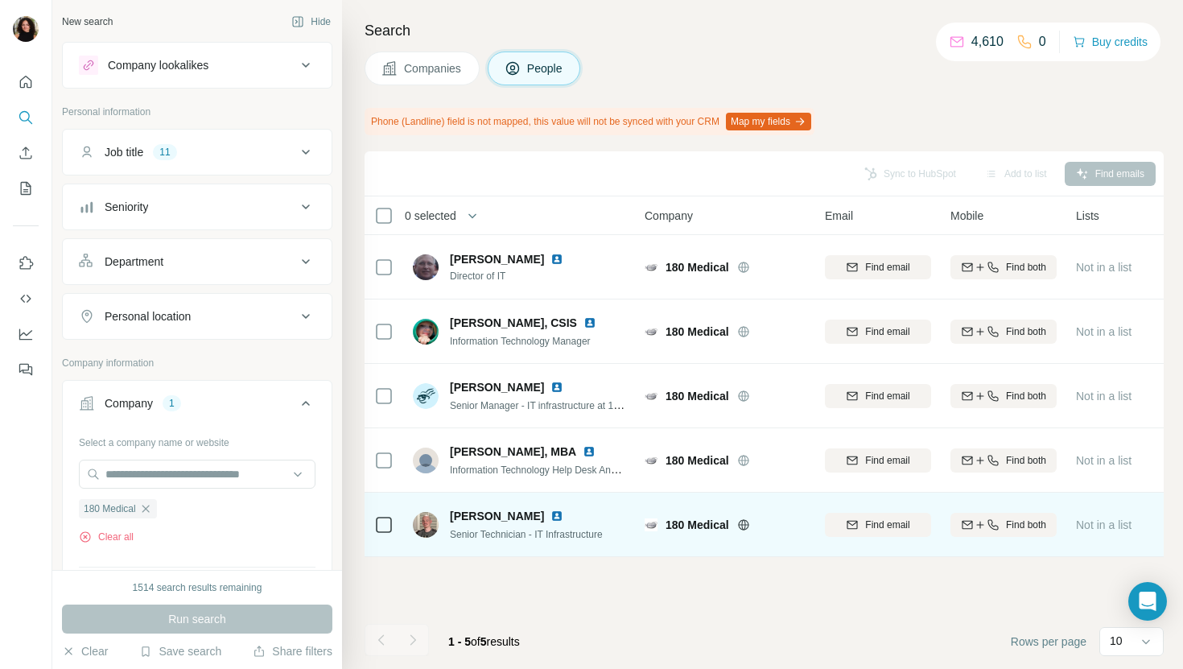
click at [551, 514] on img at bounding box center [557, 516] width 13 height 13
